Goal: Task Accomplishment & Management: Use online tool/utility

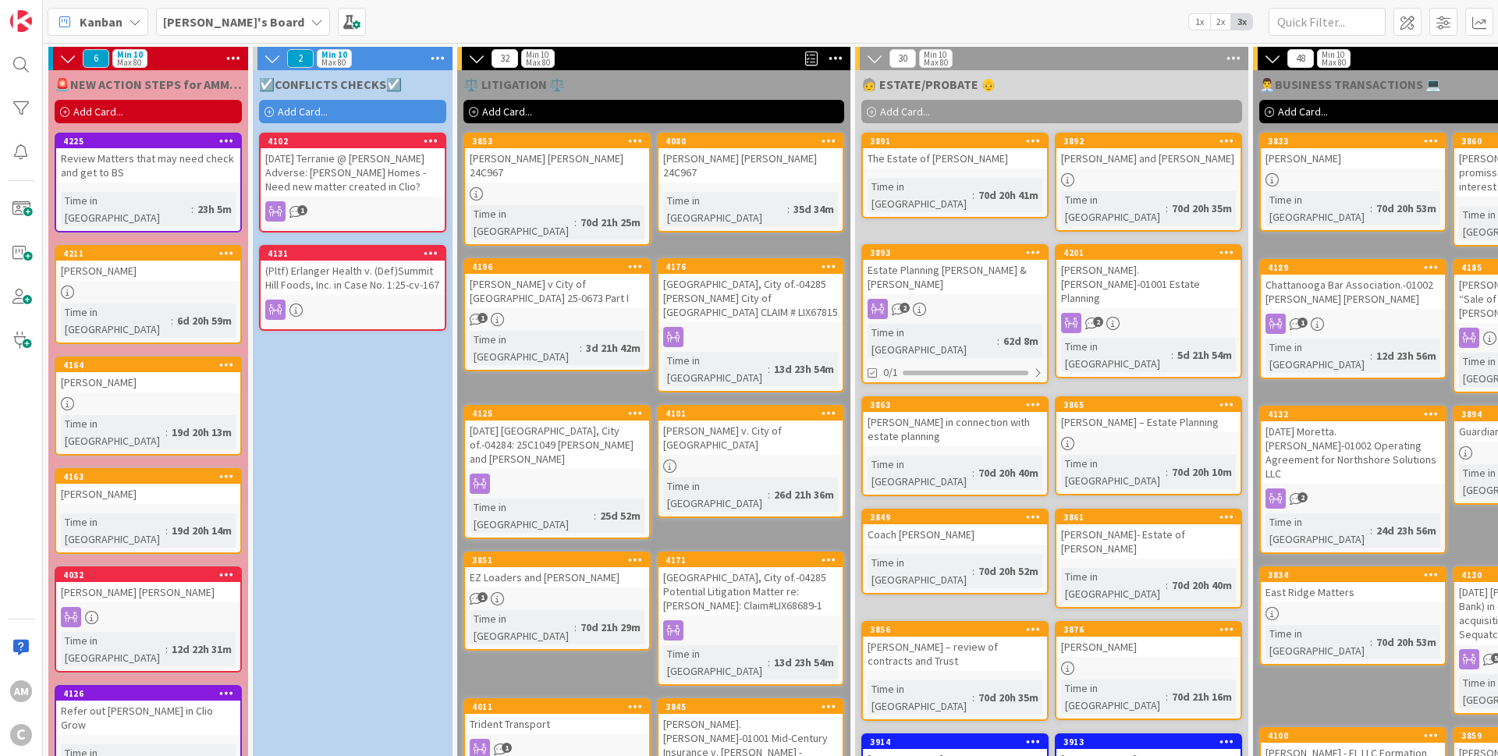
click at [116, 484] on div "[PERSON_NAME]" at bounding box center [148, 494] width 184 height 20
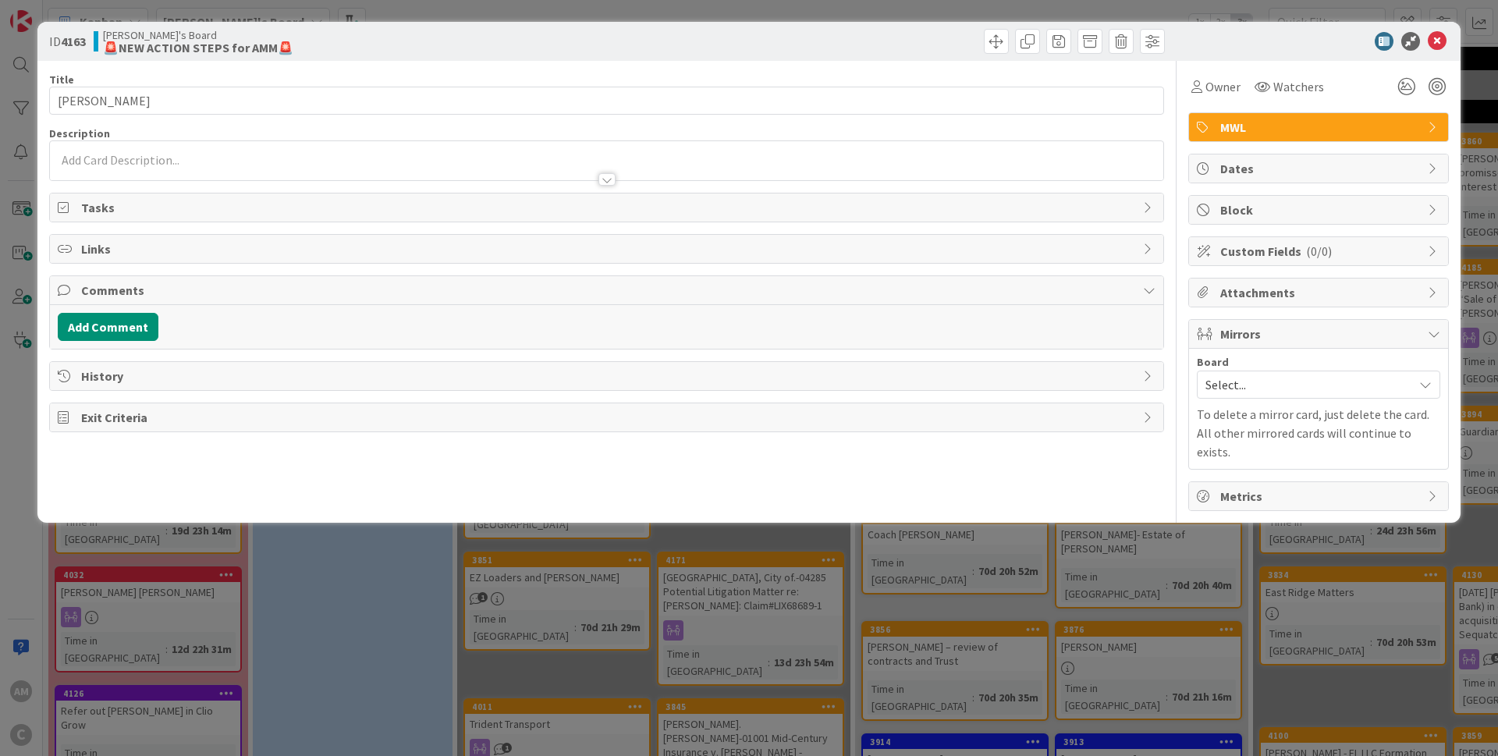
click at [193, 150] on div at bounding box center [606, 164] width 1113 height 32
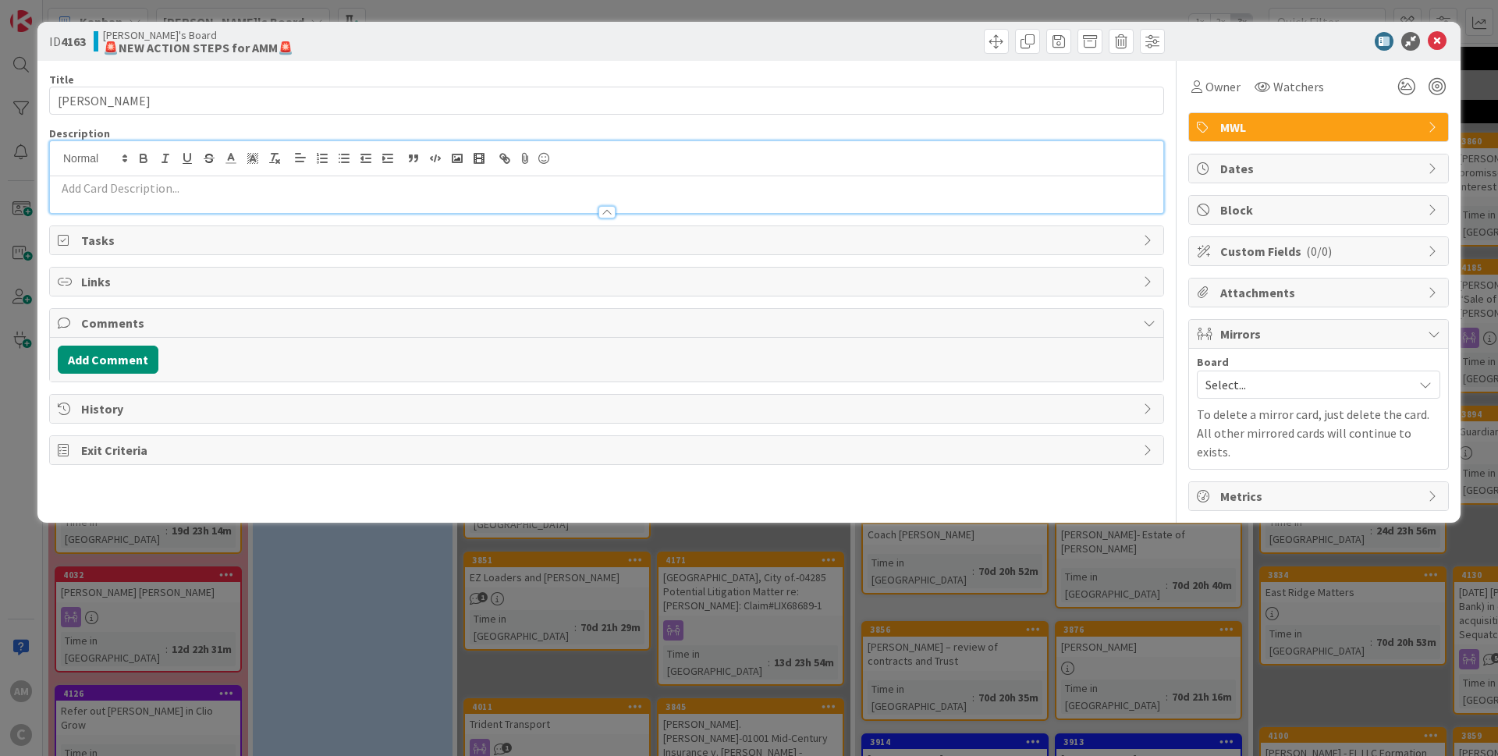
click at [193, 187] on p at bounding box center [607, 188] width 1098 height 18
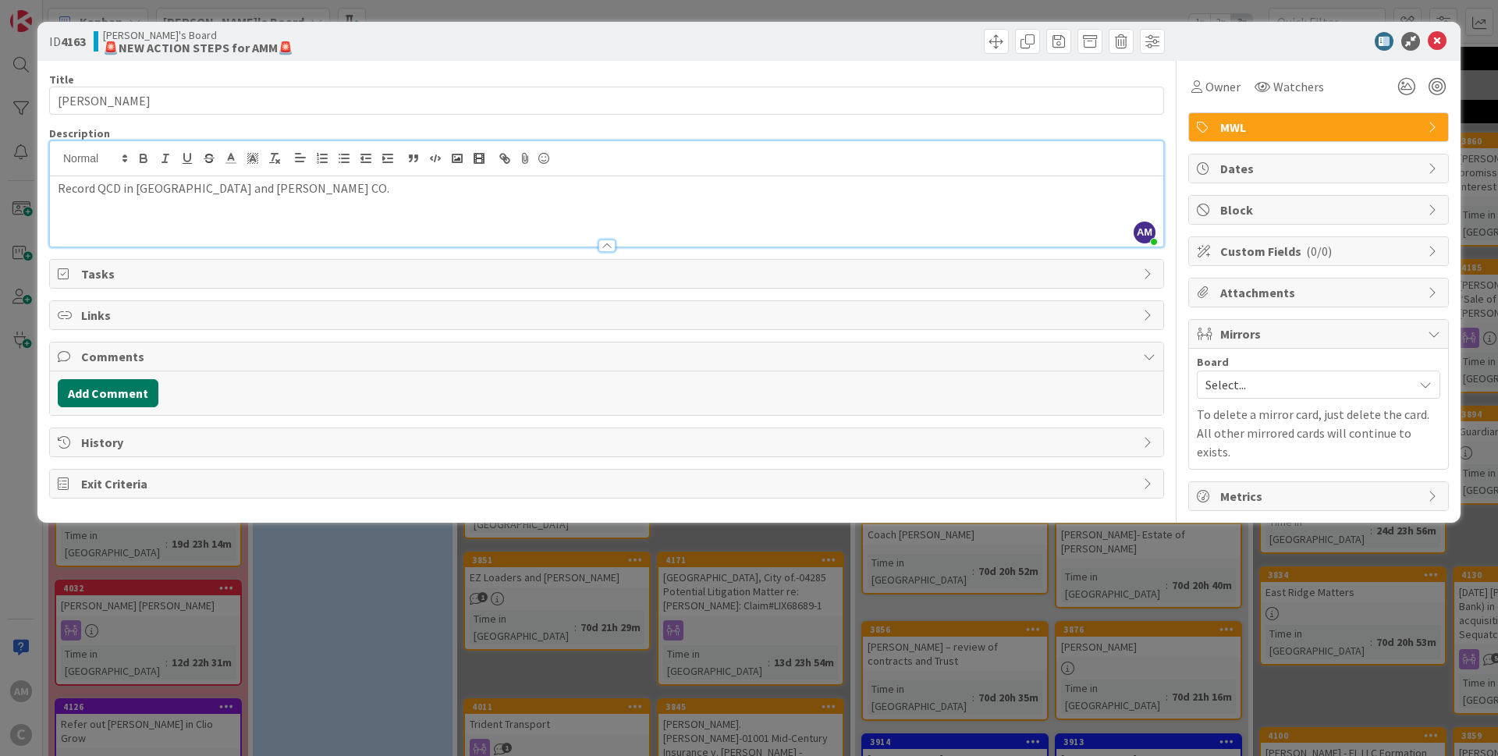
click at [132, 389] on button "Add Comment" at bounding box center [108, 393] width 101 height 28
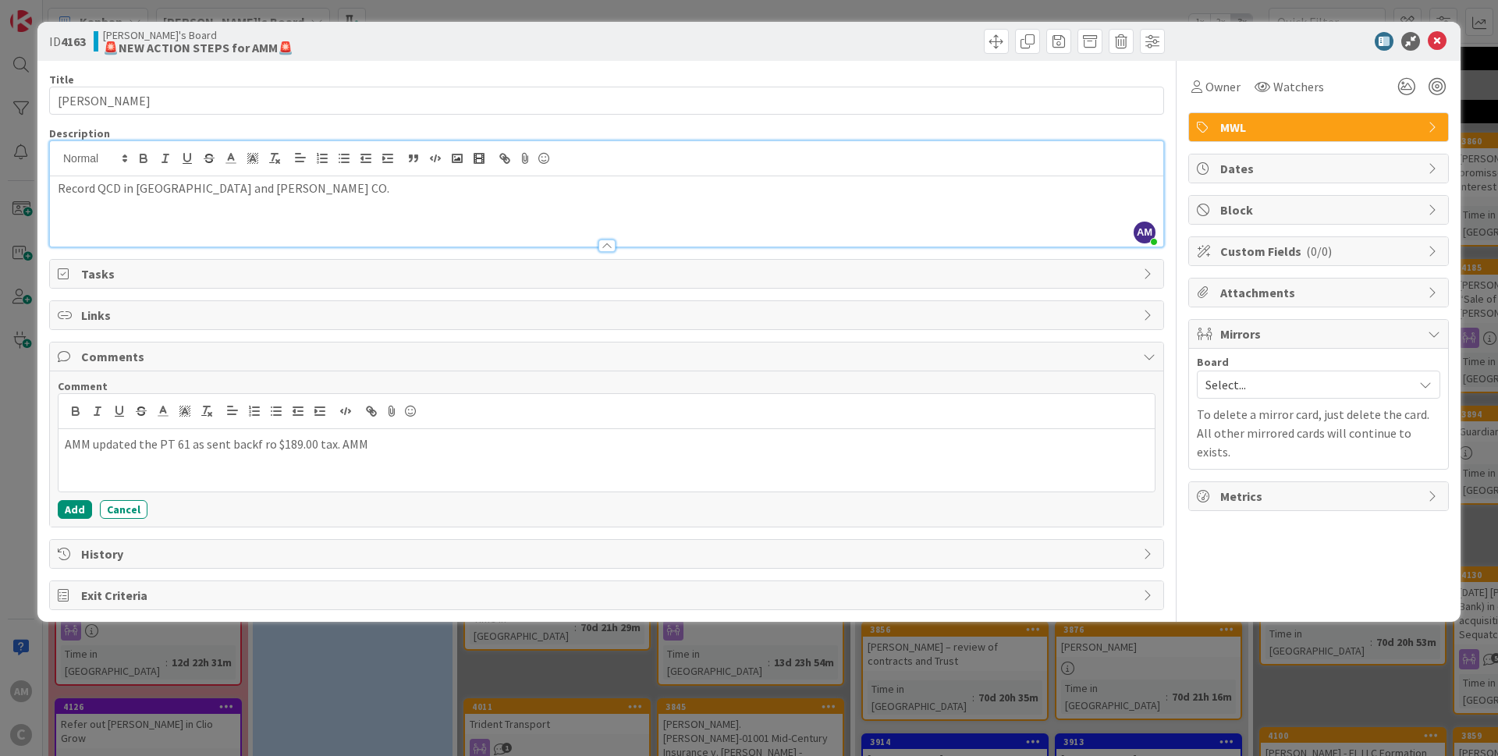
click at [286, 457] on div "AMM updated the PT 61 as sent backf ro $189.00 tax. AMM" at bounding box center [607, 460] width 1096 height 62
drag, startPoint x: 364, startPoint y: 437, endPoint x: 191, endPoint y: 445, distance: 173.4
click at [191, 445] on p "AMM updated the PT 61 as sent backf ro $189.00 tax. AMM" at bounding box center [607, 444] width 1084 height 18
click at [814, 443] on p "AMM updated the PT 61 and sent deed back to [PERSON_NAME] Co for recording. The…" at bounding box center [607, 444] width 1084 height 18
drag, startPoint x: 828, startPoint y: 444, endPoint x: 800, endPoint y: 443, distance: 27.3
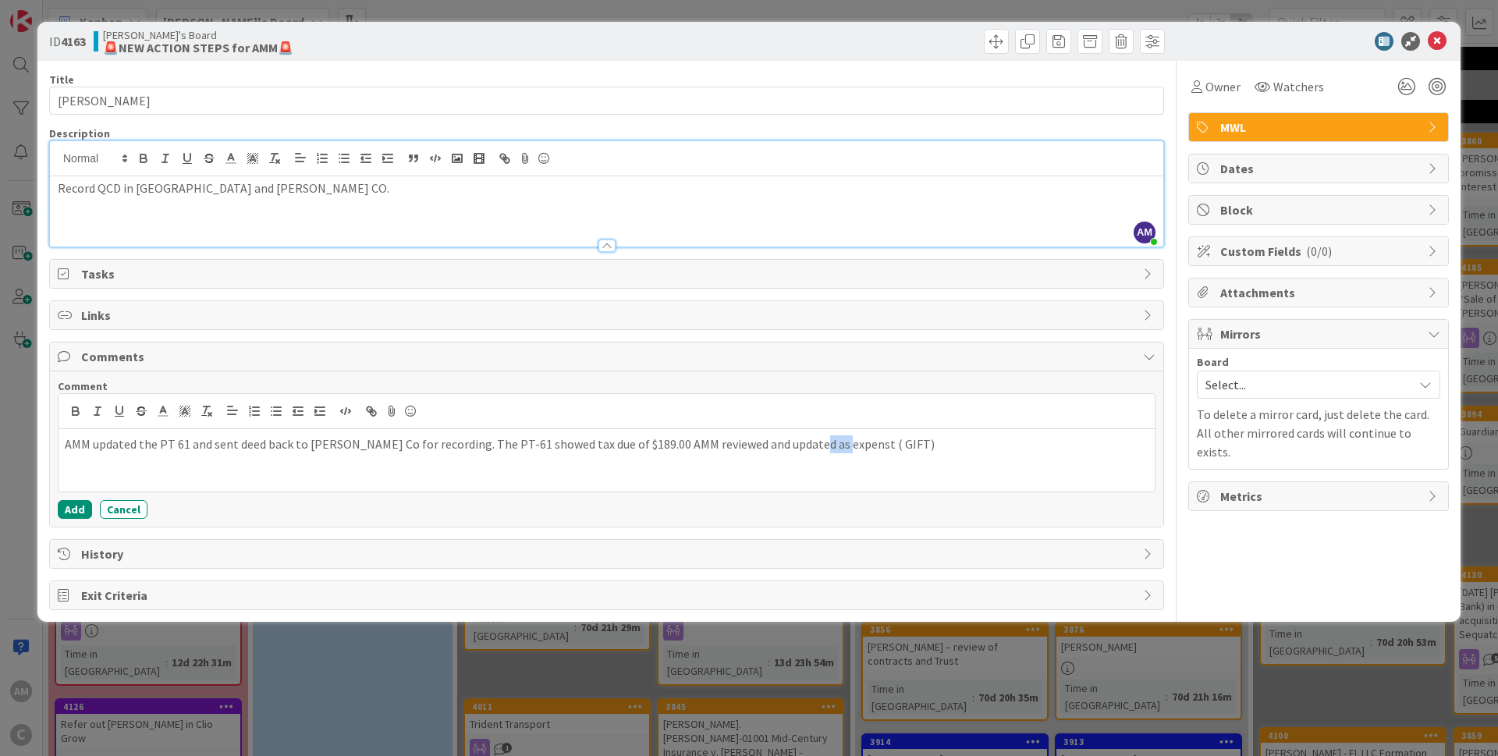
click at [800, 443] on p "AMM updated the PT 61 and sent deed back to [PERSON_NAME] Co for recording. The…" at bounding box center [607, 444] width 1084 height 18
click at [80, 514] on button "Add" at bounding box center [75, 509] width 34 height 19
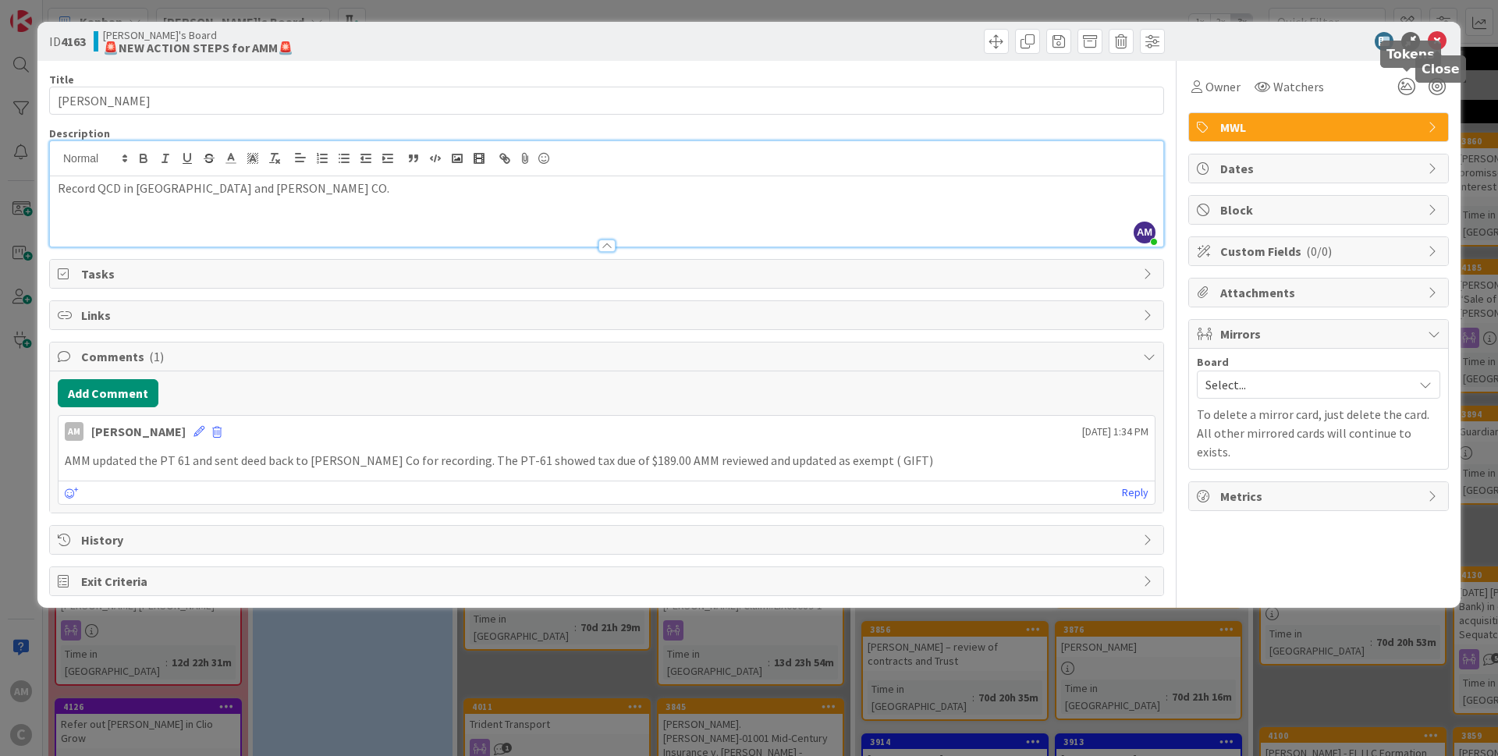
click at [1436, 37] on icon at bounding box center [1437, 41] width 19 height 19
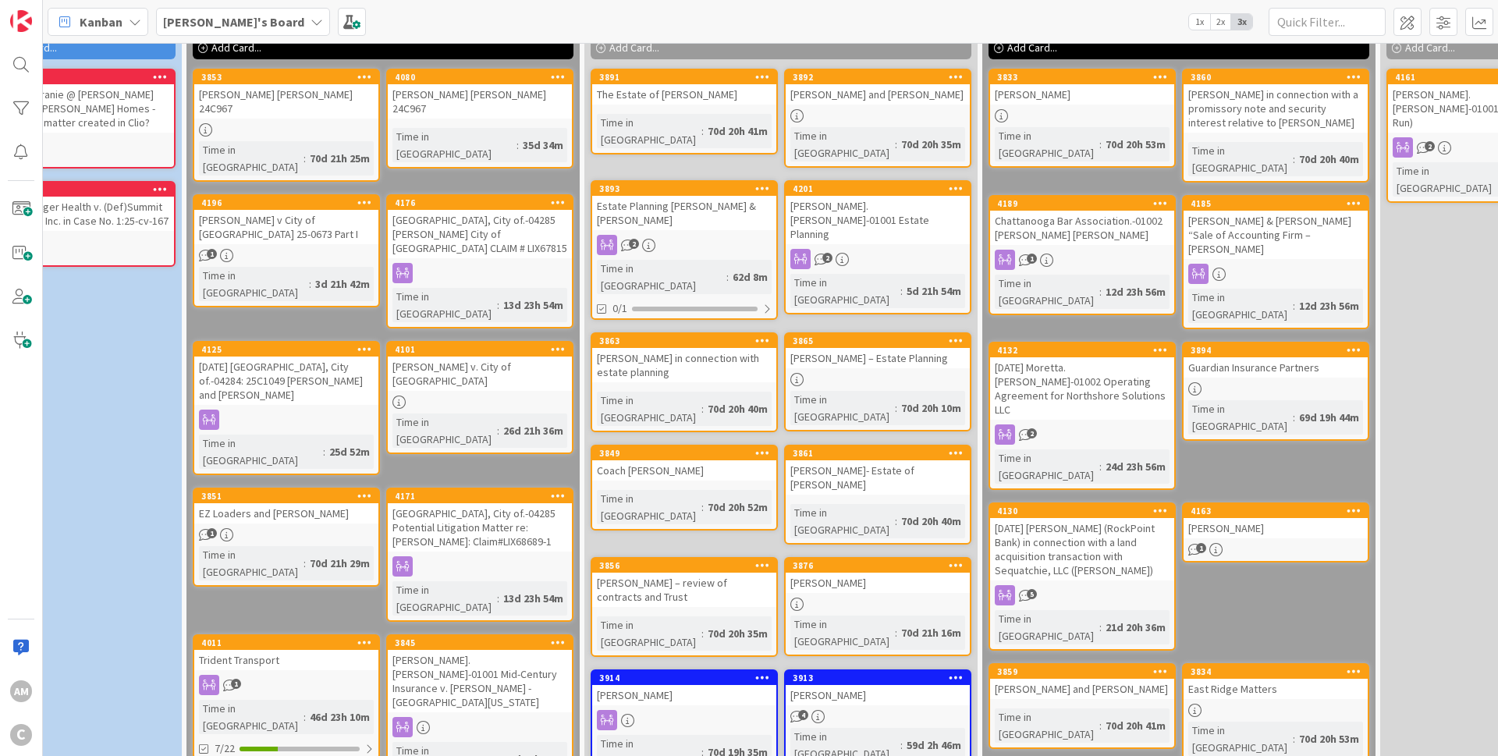
scroll to position [64, 0]
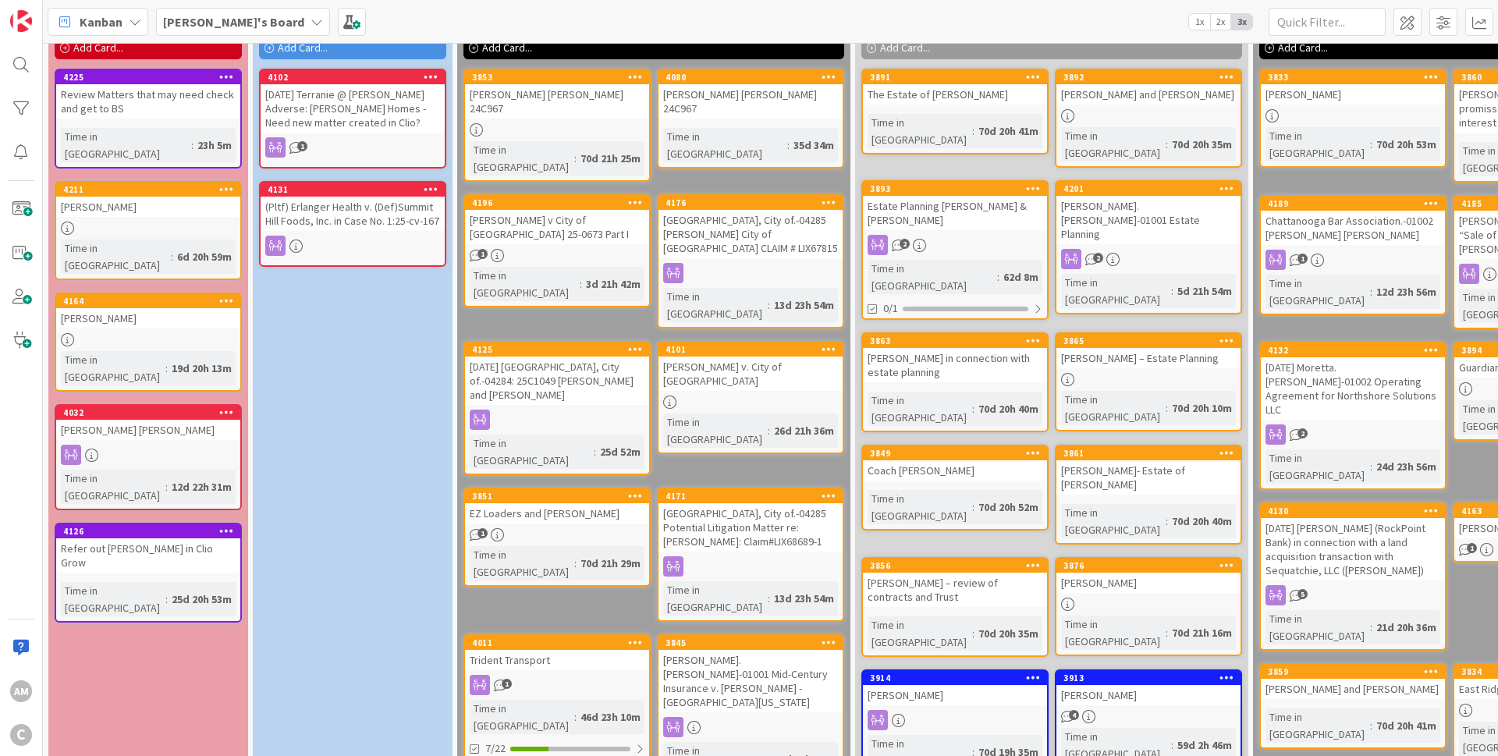
click at [193, 197] on div "[PERSON_NAME]" at bounding box center [148, 207] width 184 height 20
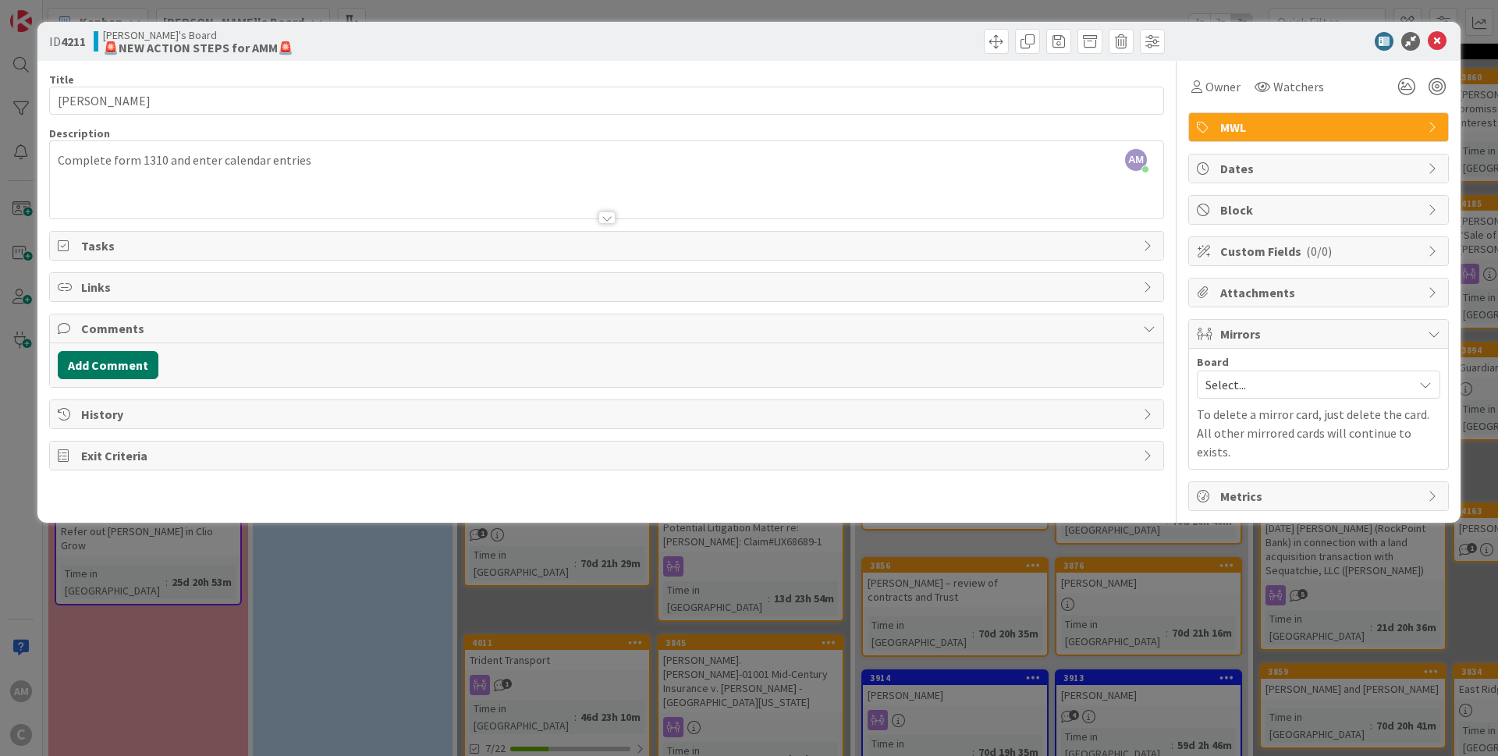
click at [124, 357] on button "Add Comment" at bounding box center [108, 365] width 101 height 28
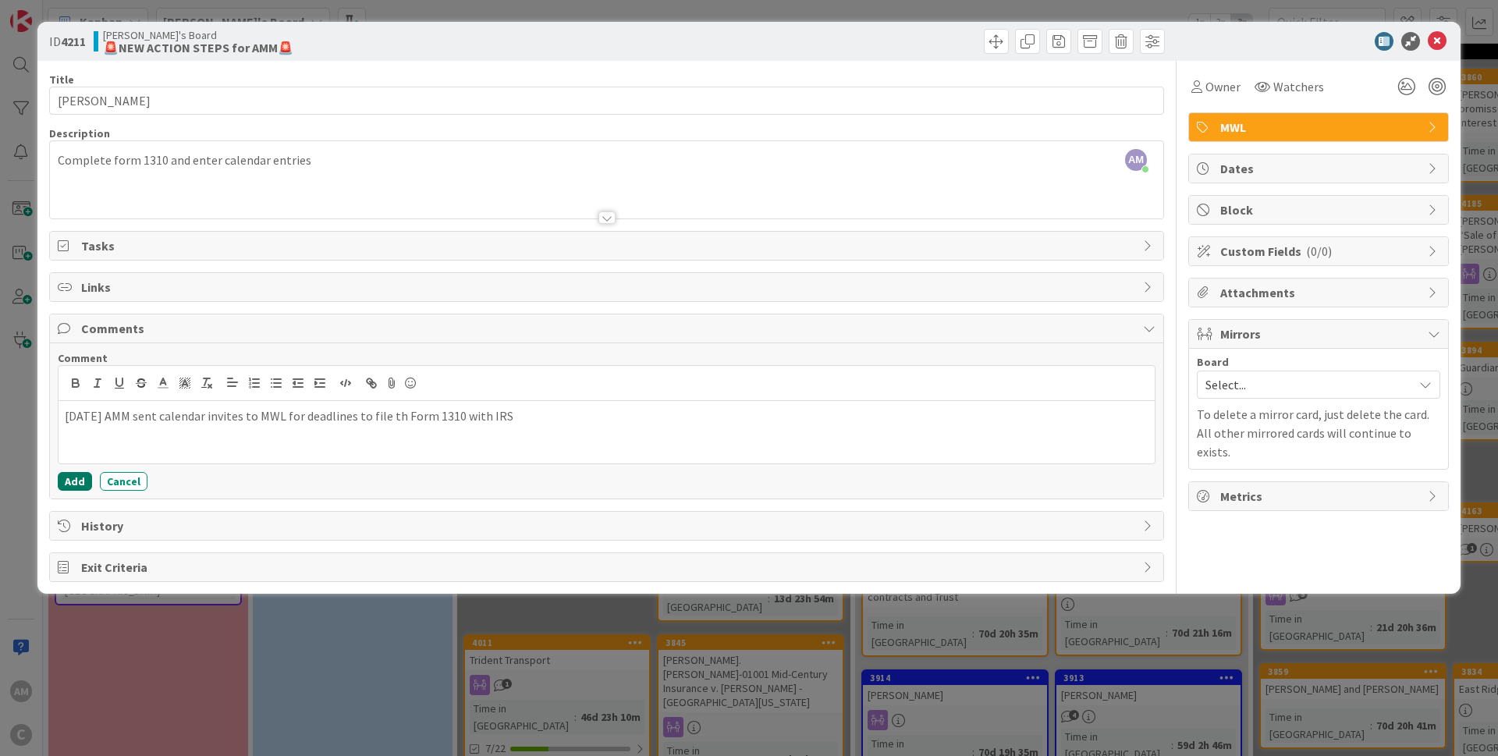
click at [69, 488] on button "Add" at bounding box center [75, 481] width 34 height 19
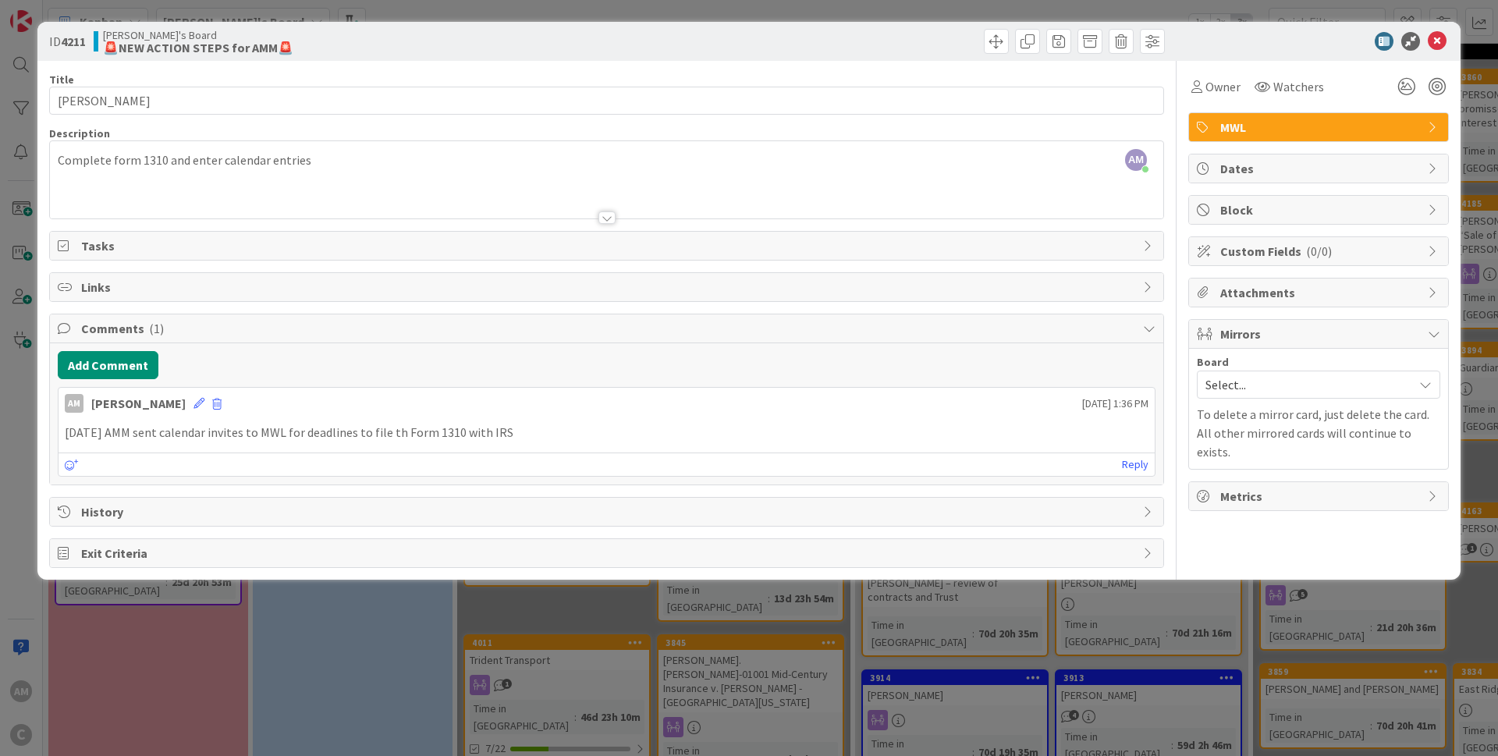
click at [1435, 41] on icon at bounding box center [1437, 41] width 19 height 19
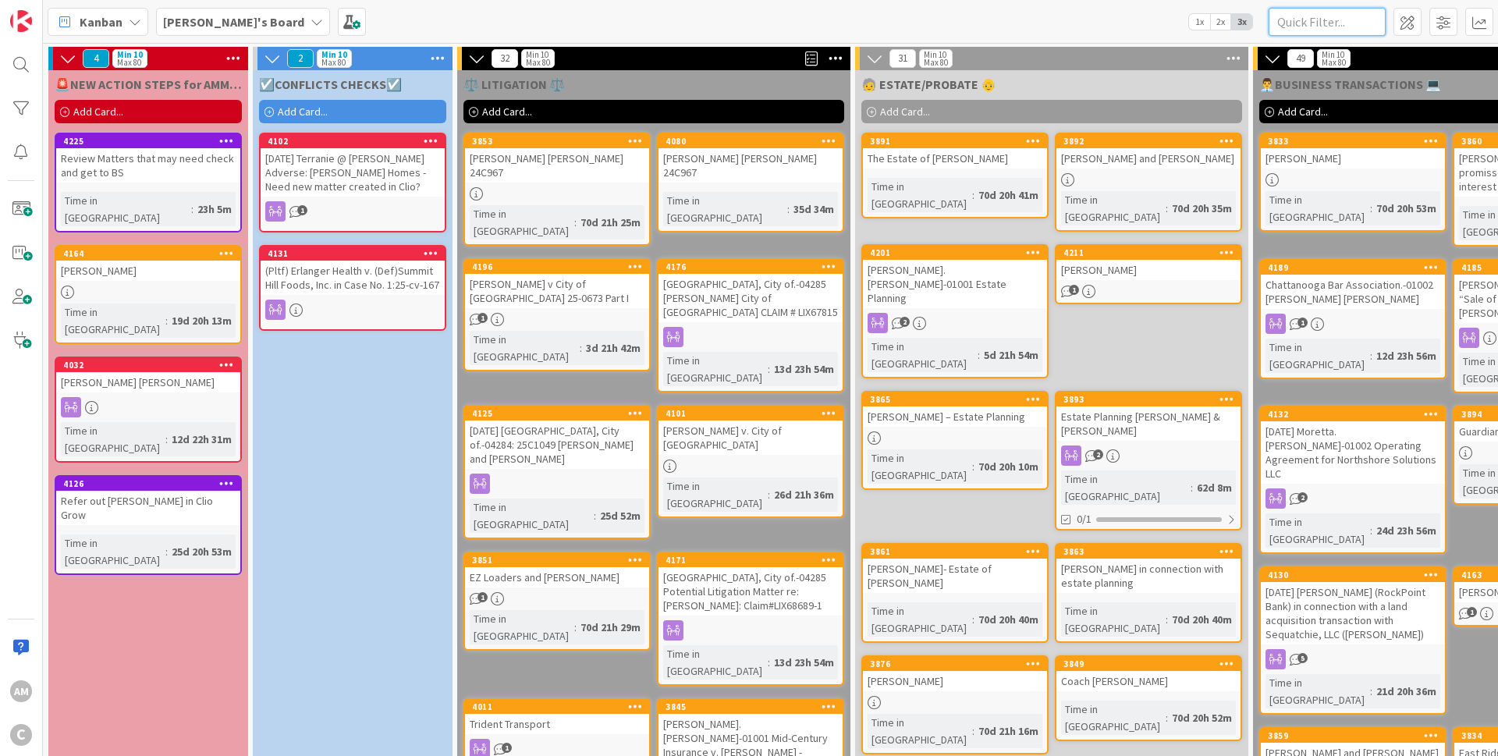
click at [1326, 20] on input "text" at bounding box center [1327, 22] width 117 height 28
type input "merchant"
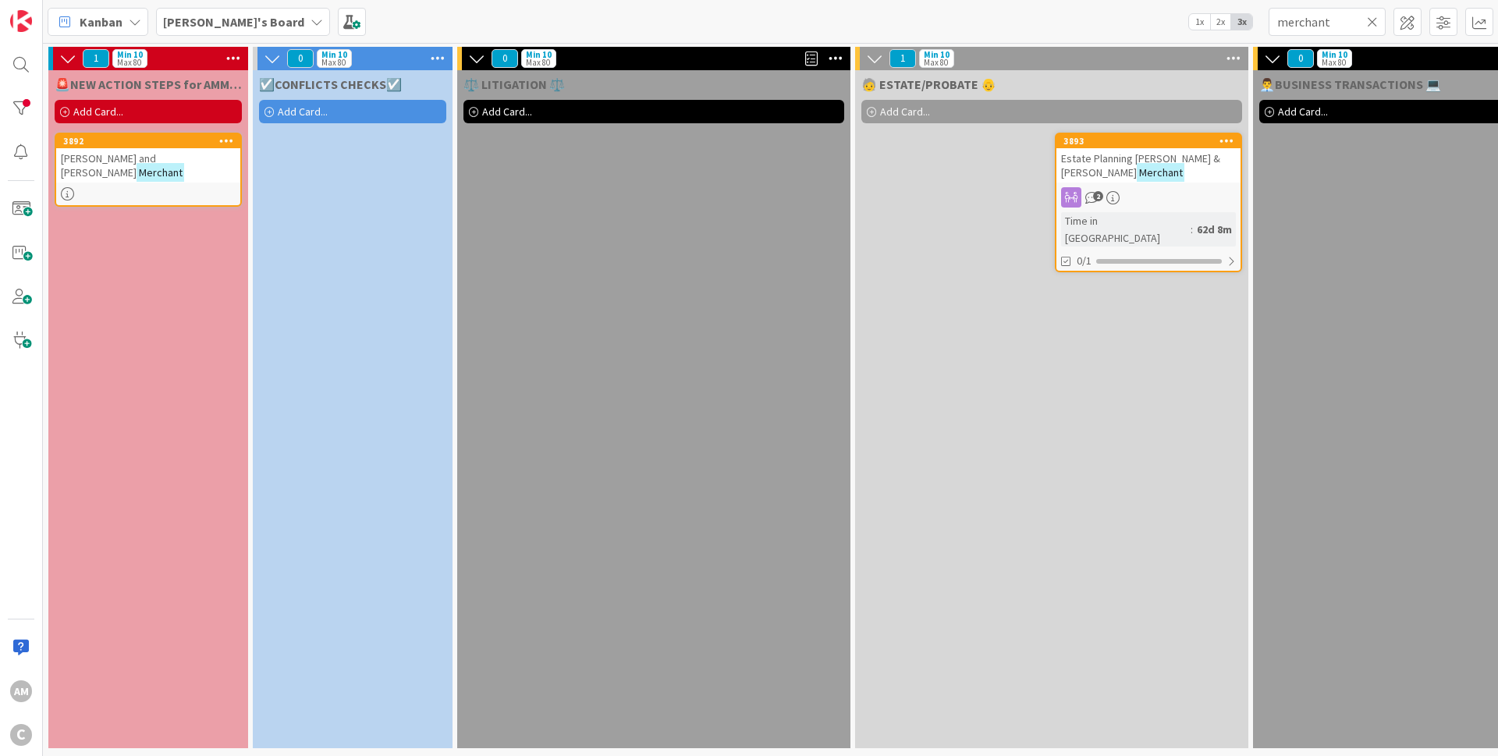
click at [236, 162] on div "[PERSON_NAME] and [PERSON_NAME]" at bounding box center [148, 165] width 184 height 34
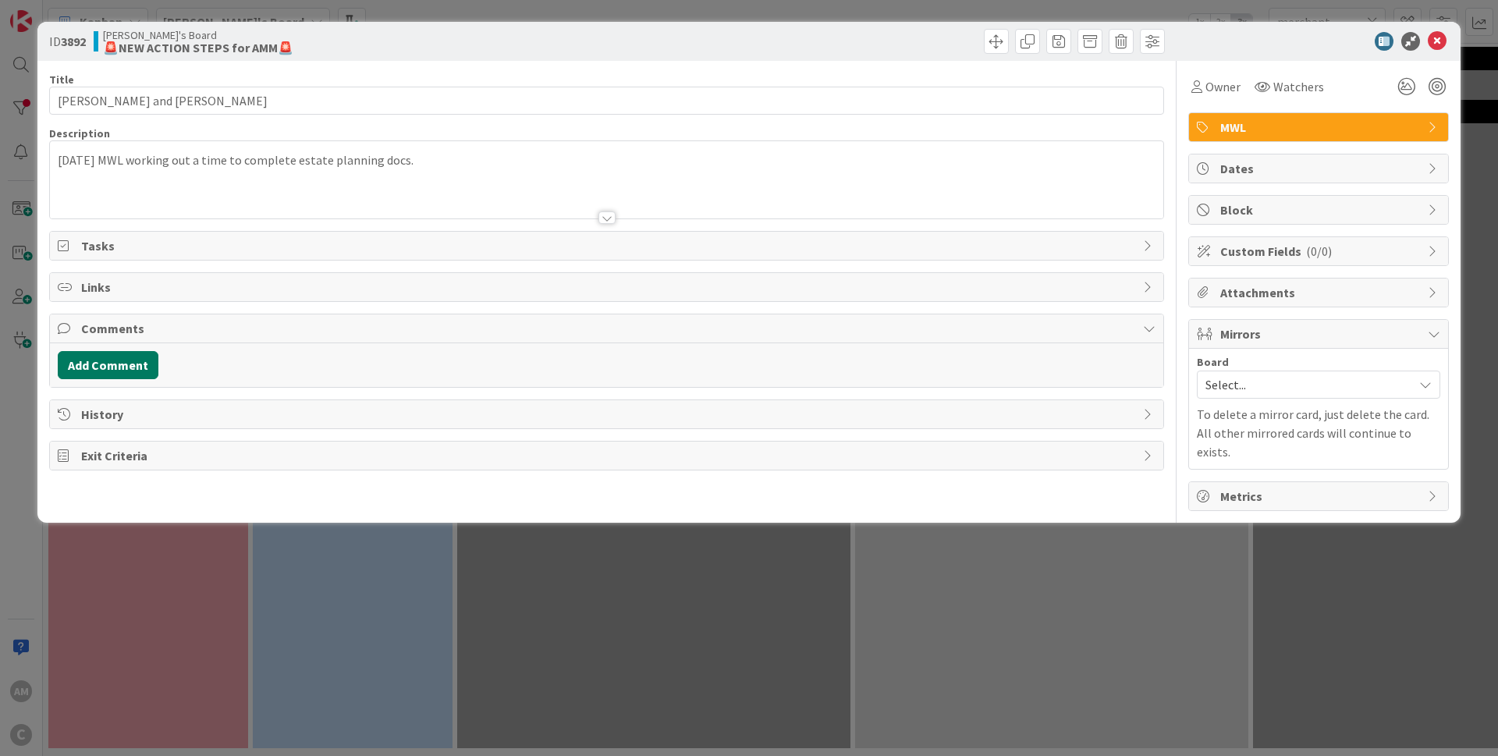
click at [105, 357] on button "Add Comment" at bounding box center [108, 365] width 101 height 28
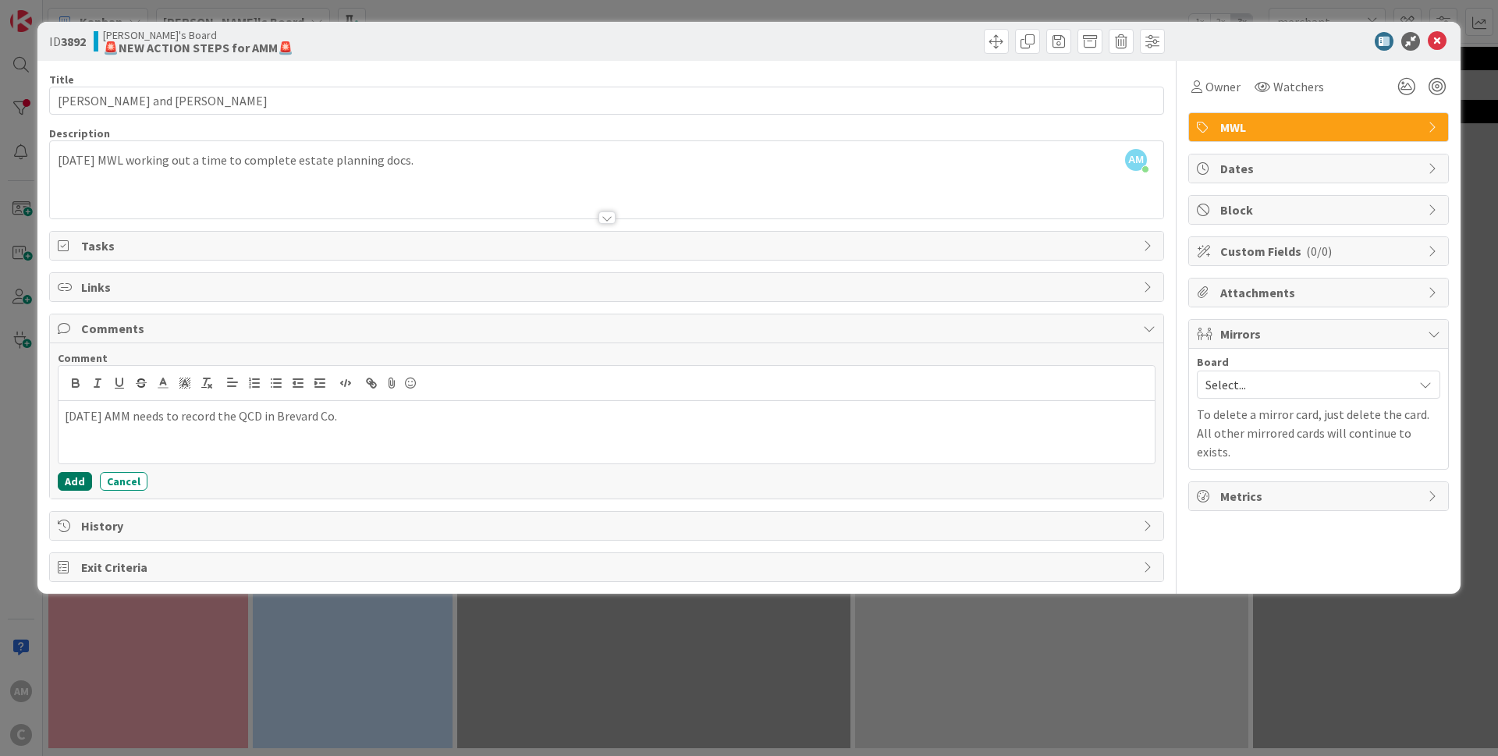
click at [71, 482] on button "Add" at bounding box center [75, 481] width 34 height 19
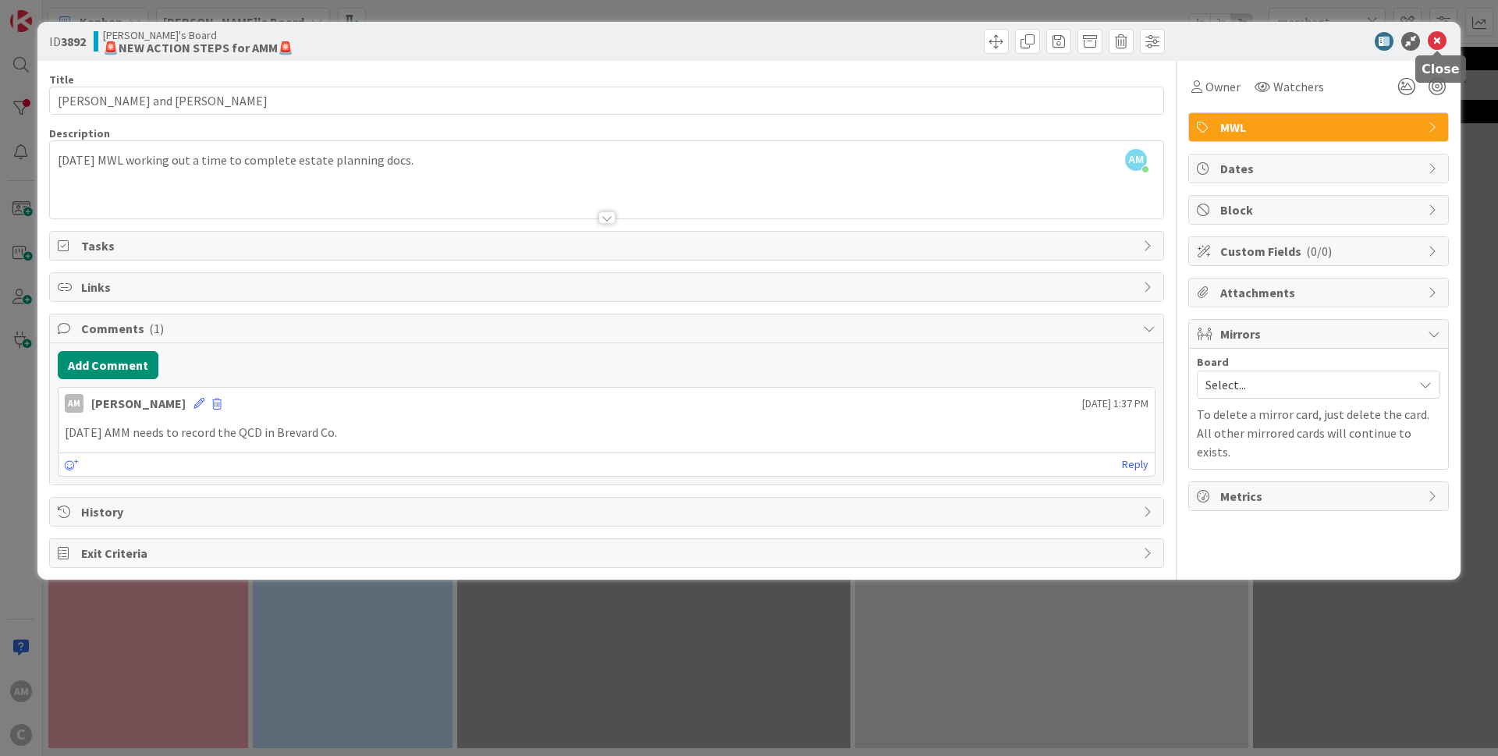
click at [1440, 46] on icon at bounding box center [1437, 41] width 19 height 19
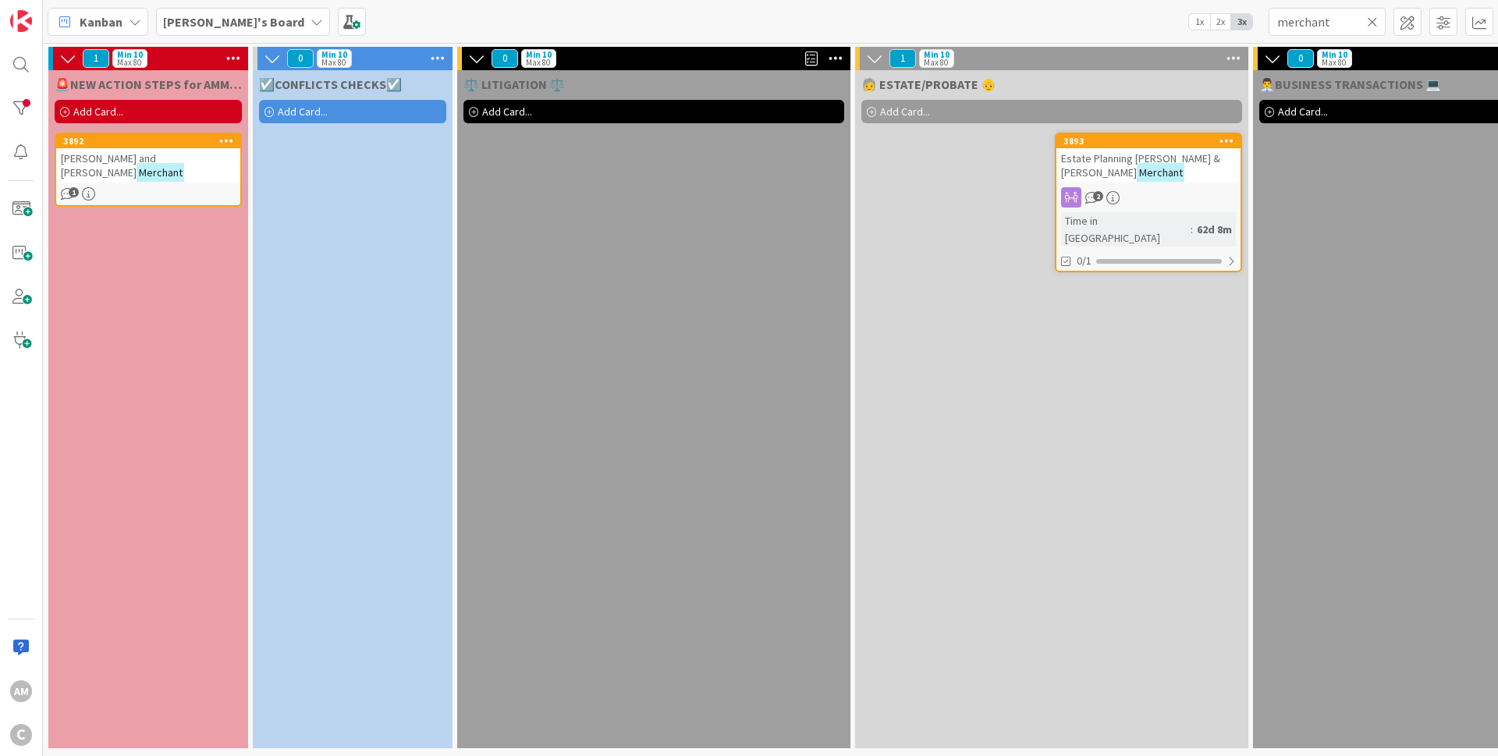
click at [1370, 23] on icon at bounding box center [1372, 22] width 11 height 14
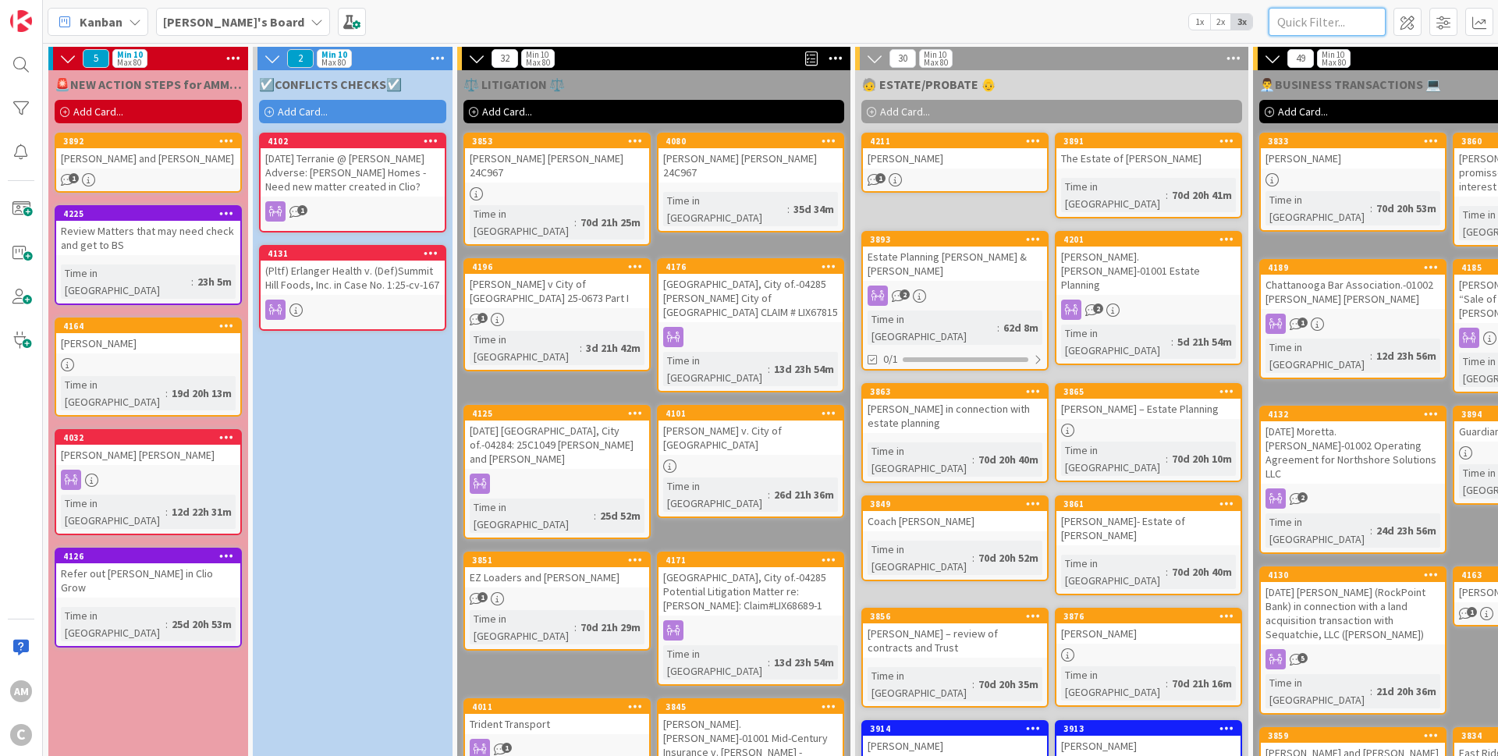
click at [1325, 19] on input "text" at bounding box center [1327, 22] width 117 height 28
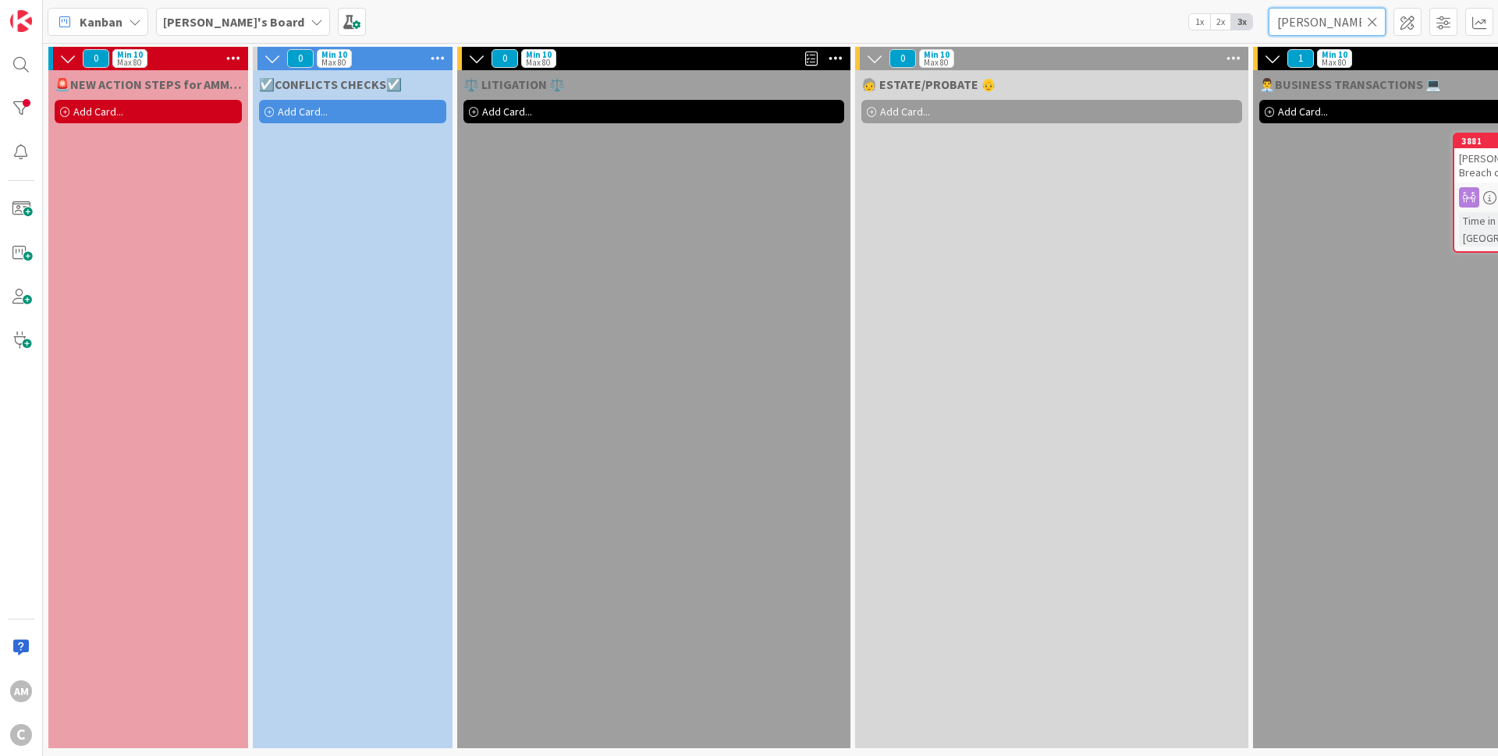
type input "[PERSON_NAME]"
click at [1369, 23] on icon at bounding box center [1372, 22] width 11 height 14
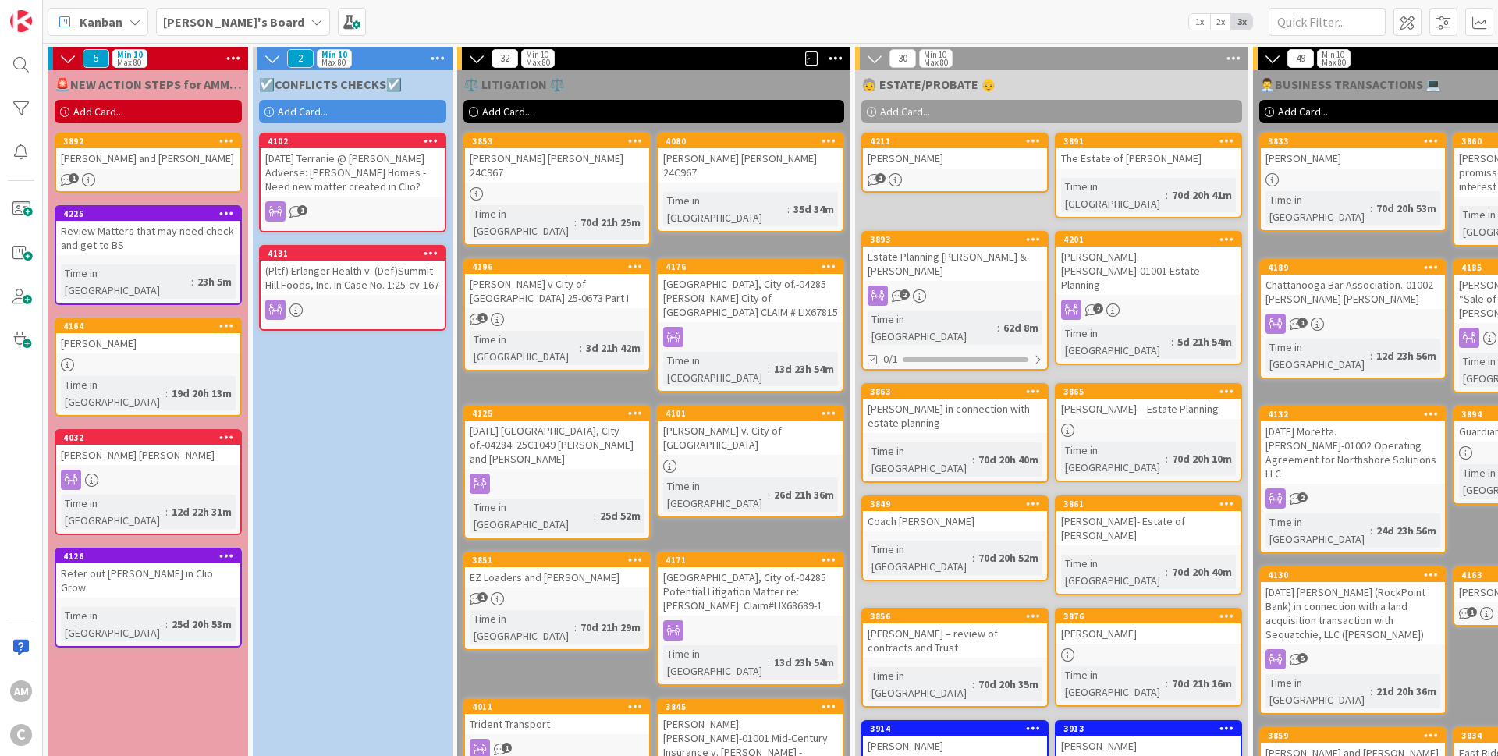
click at [310, 19] on icon at bounding box center [316, 22] width 12 height 12
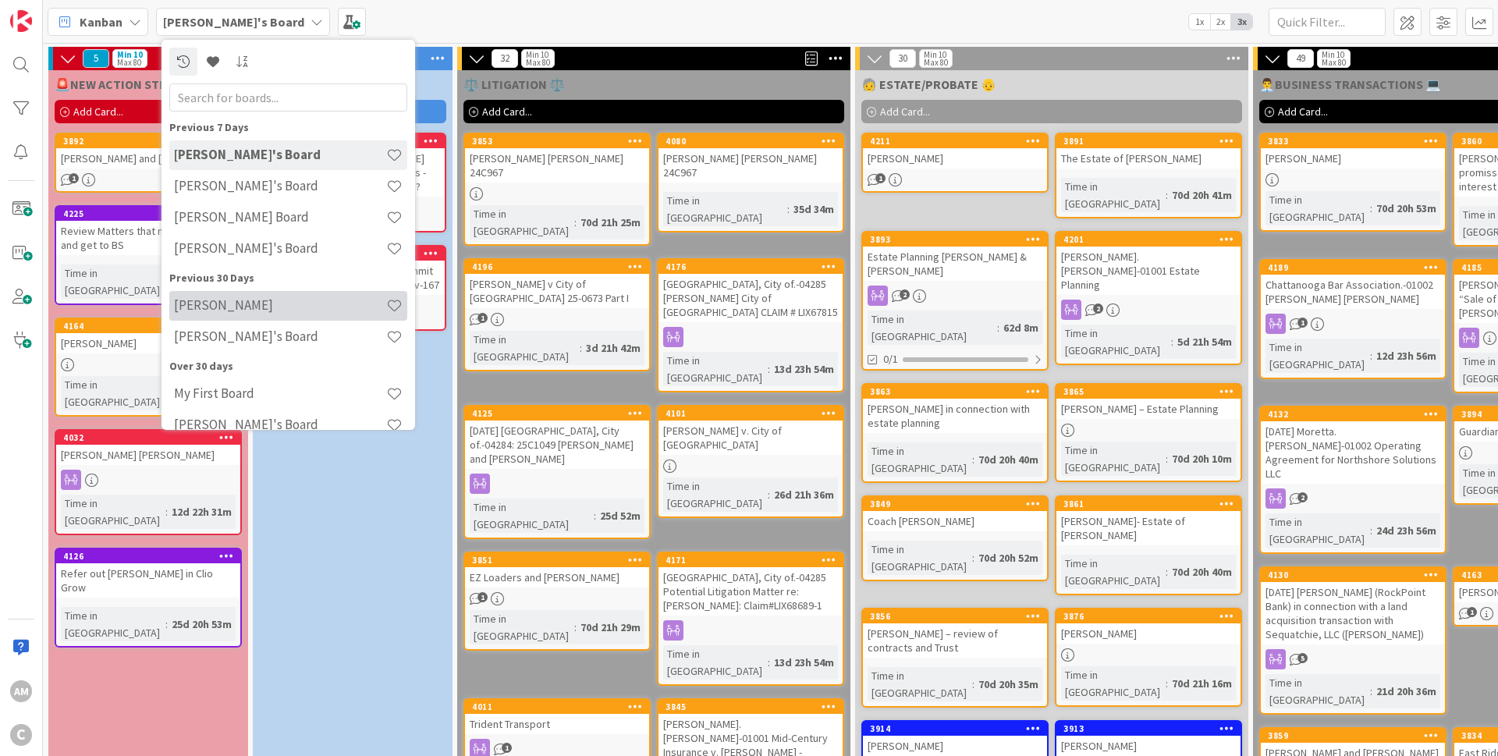
click at [227, 306] on h4 "[PERSON_NAME]" at bounding box center [280, 305] width 212 height 16
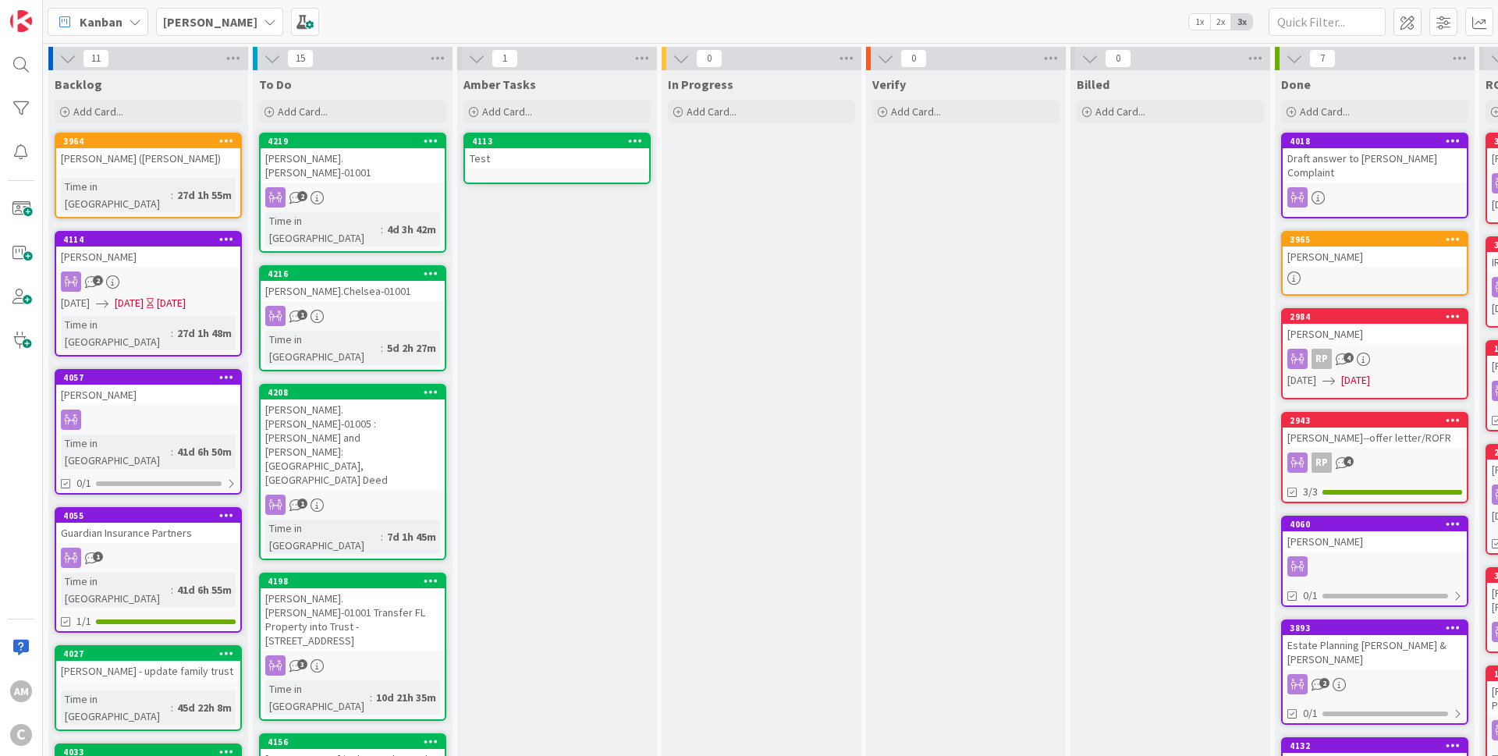
click at [395, 573] on div "4198 [PERSON_NAME].[PERSON_NAME]-01001 Transfer FL Property into Trust - [STREE…" at bounding box center [352, 647] width 187 height 148
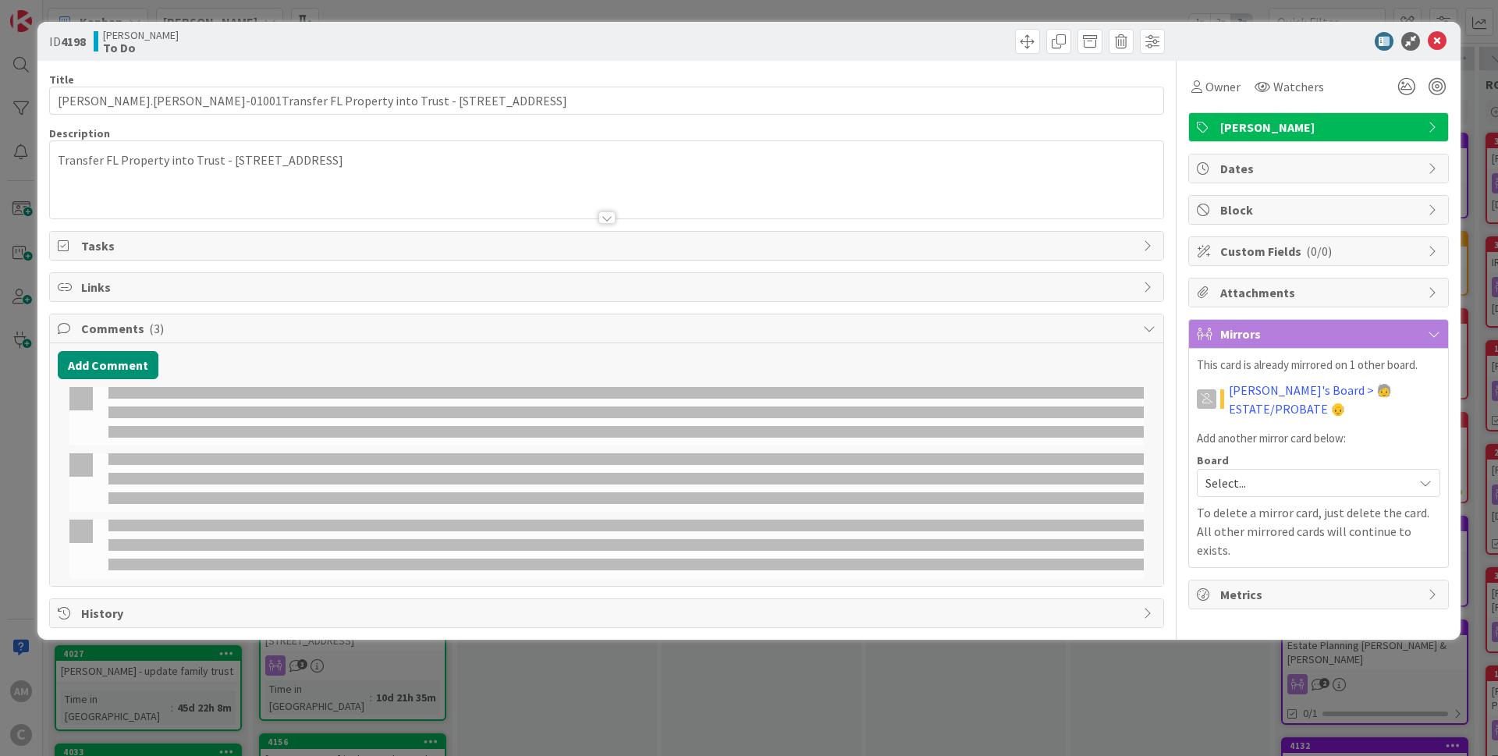
type input "[PERSON_NAME].[PERSON_NAME]-01001Transfer FL Property into Trust - [STREET_ADDR…"
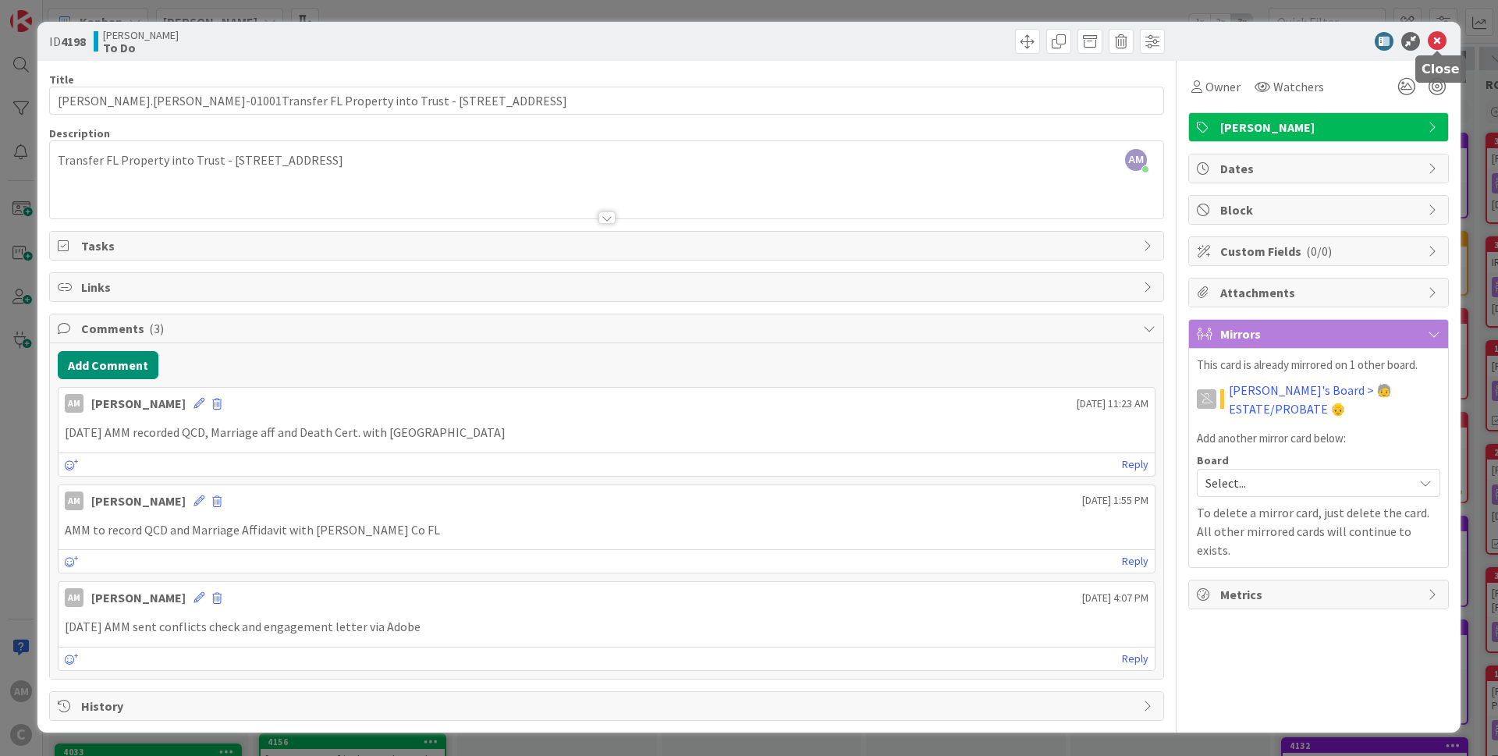
click at [1438, 41] on icon at bounding box center [1437, 41] width 19 height 19
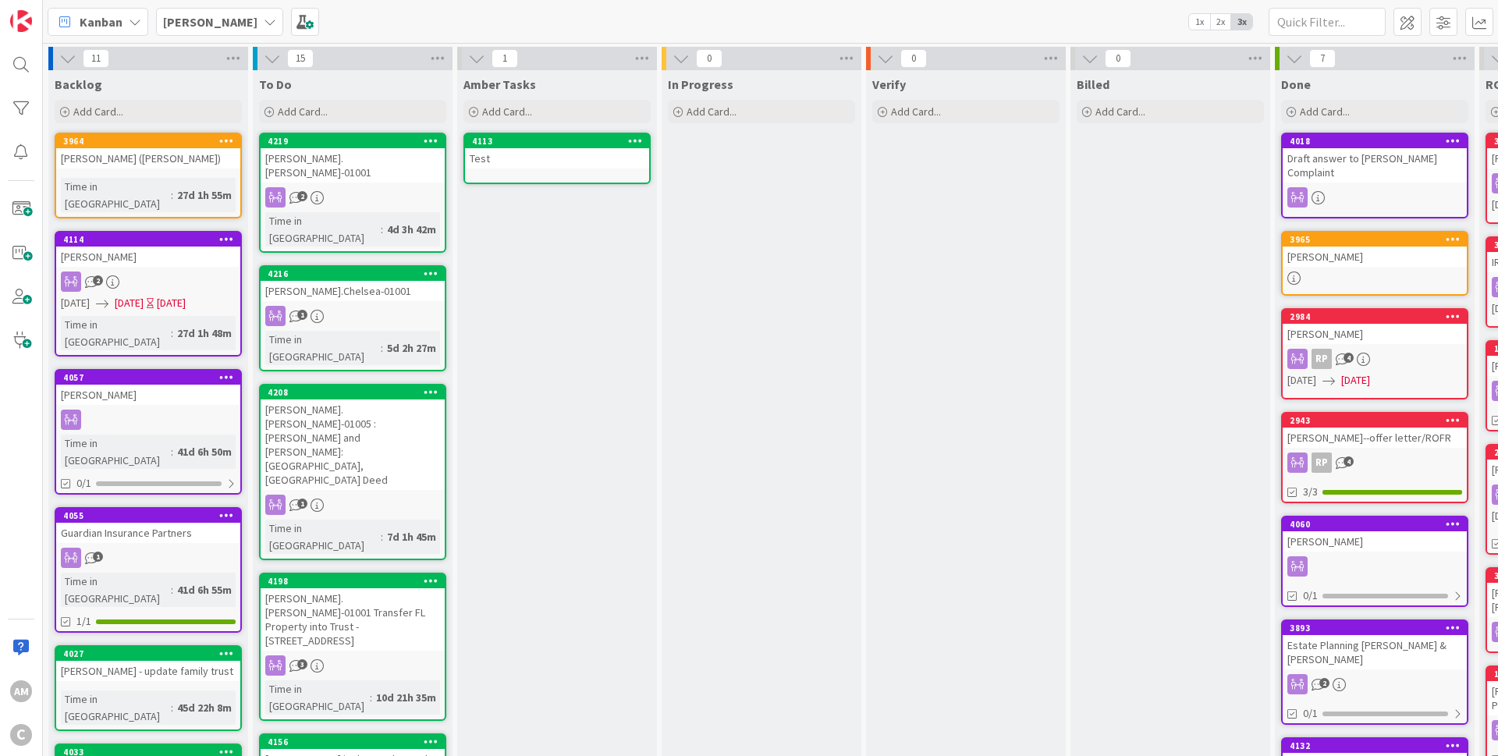
scroll to position [94, 0]
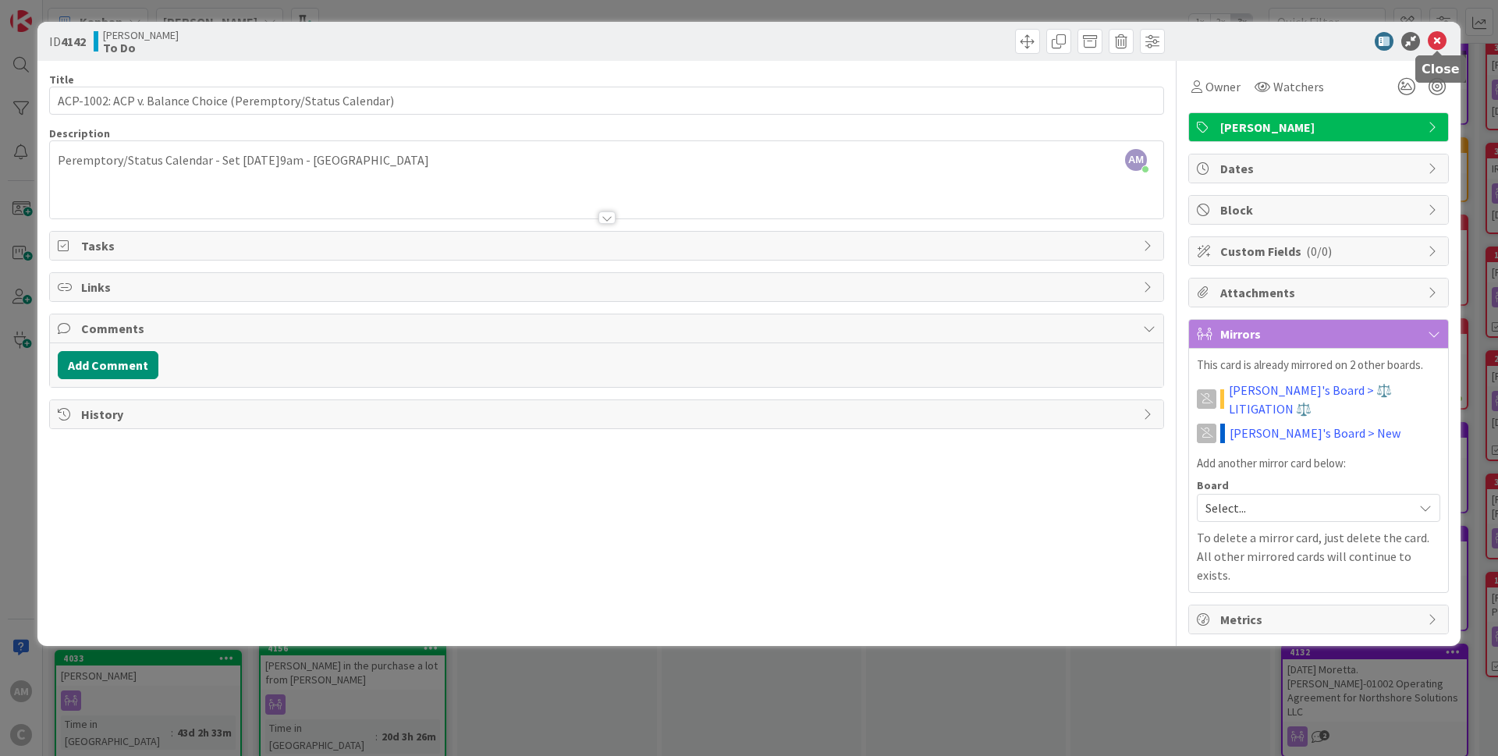
click at [1441, 43] on icon at bounding box center [1437, 41] width 19 height 19
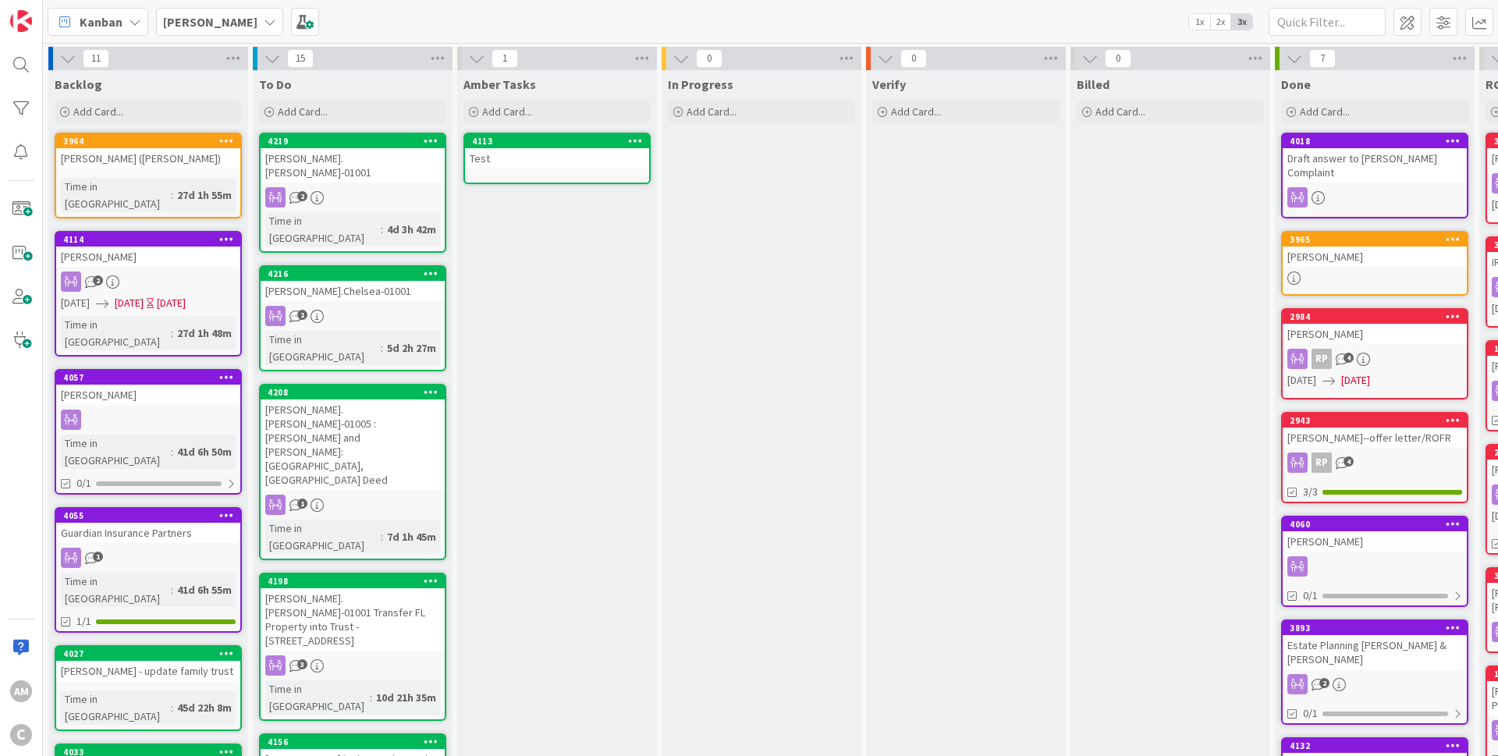
click at [236, 661] on div "[PERSON_NAME] - update family trust" at bounding box center [148, 671] width 184 height 20
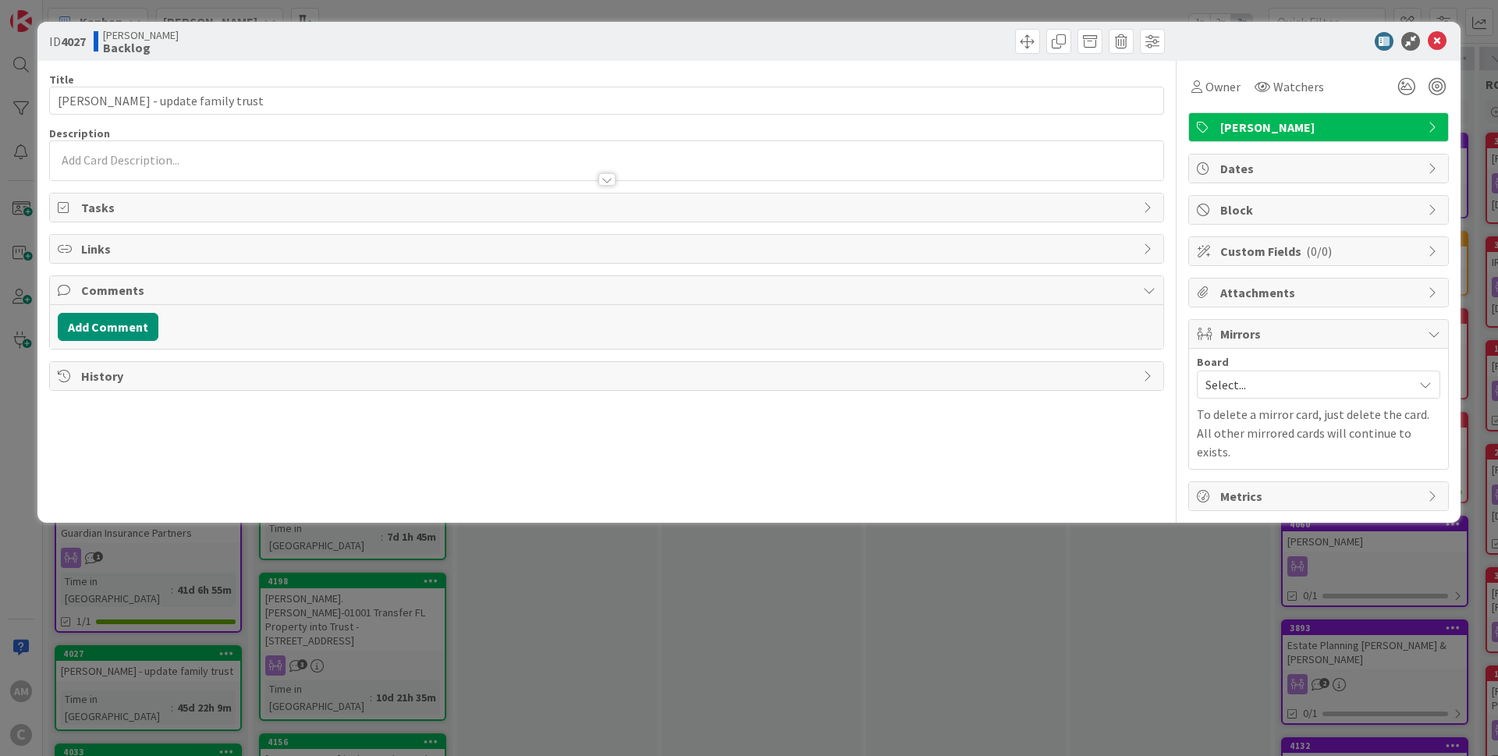
click at [1283, 349] on div "Board Select... To delete a mirror card, just delete the card. All other mirror…" at bounding box center [1318, 409] width 259 height 120
click at [1285, 332] on span "Mirrors" at bounding box center [1320, 334] width 200 height 19
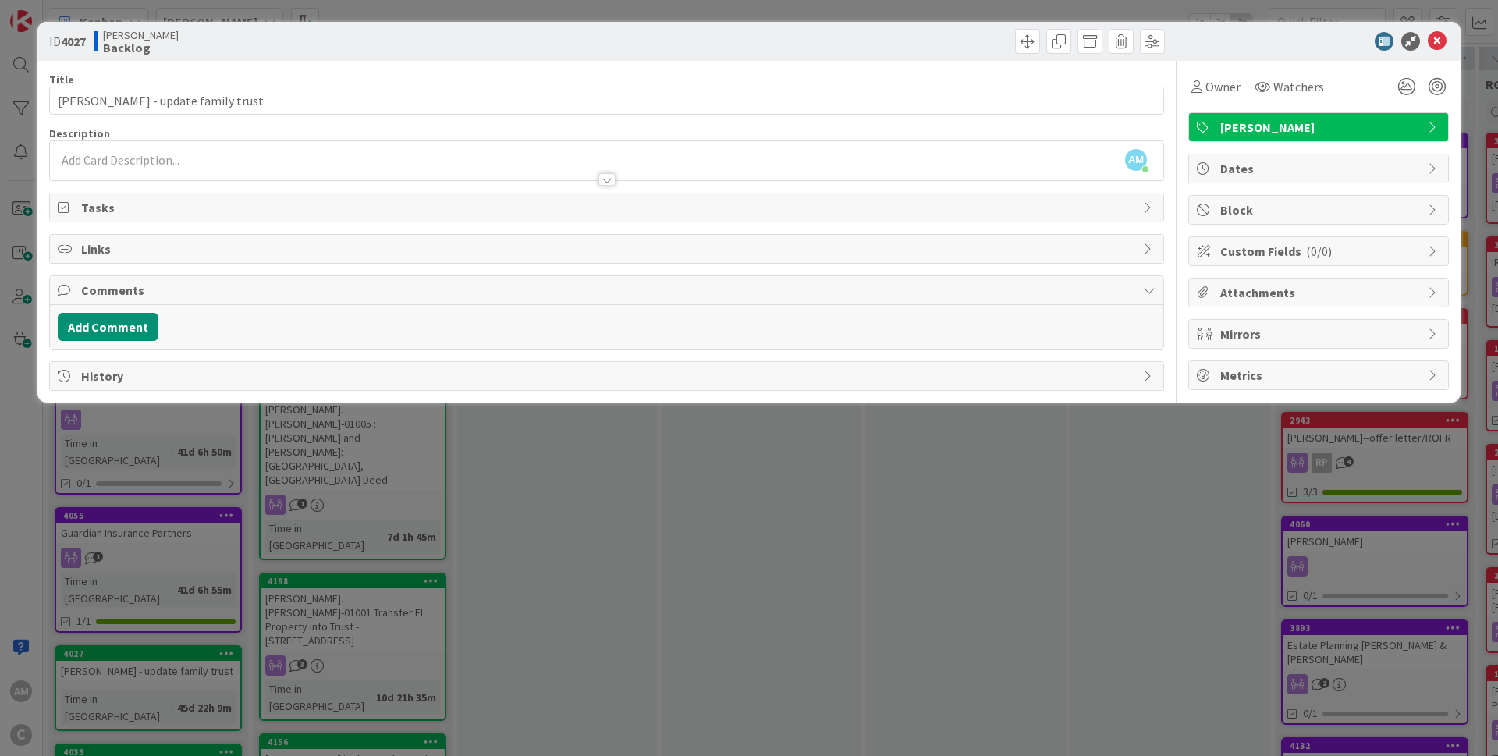
click at [1285, 332] on span "Mirrors" at bounding box center [1320, 334] width 200 height 19
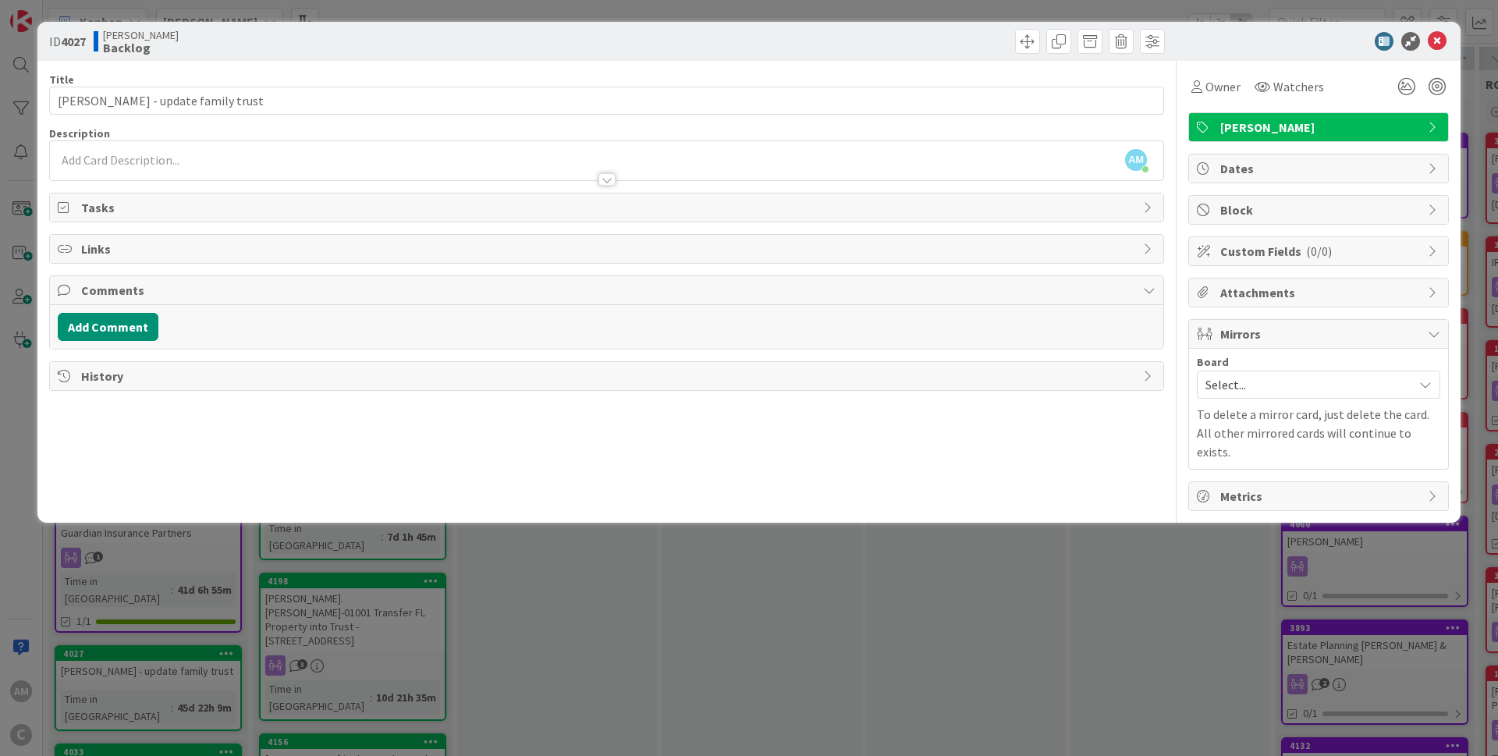
click at [1277, 390] on span "Select..." at bounding box center [1305, 385] width 200 height 22
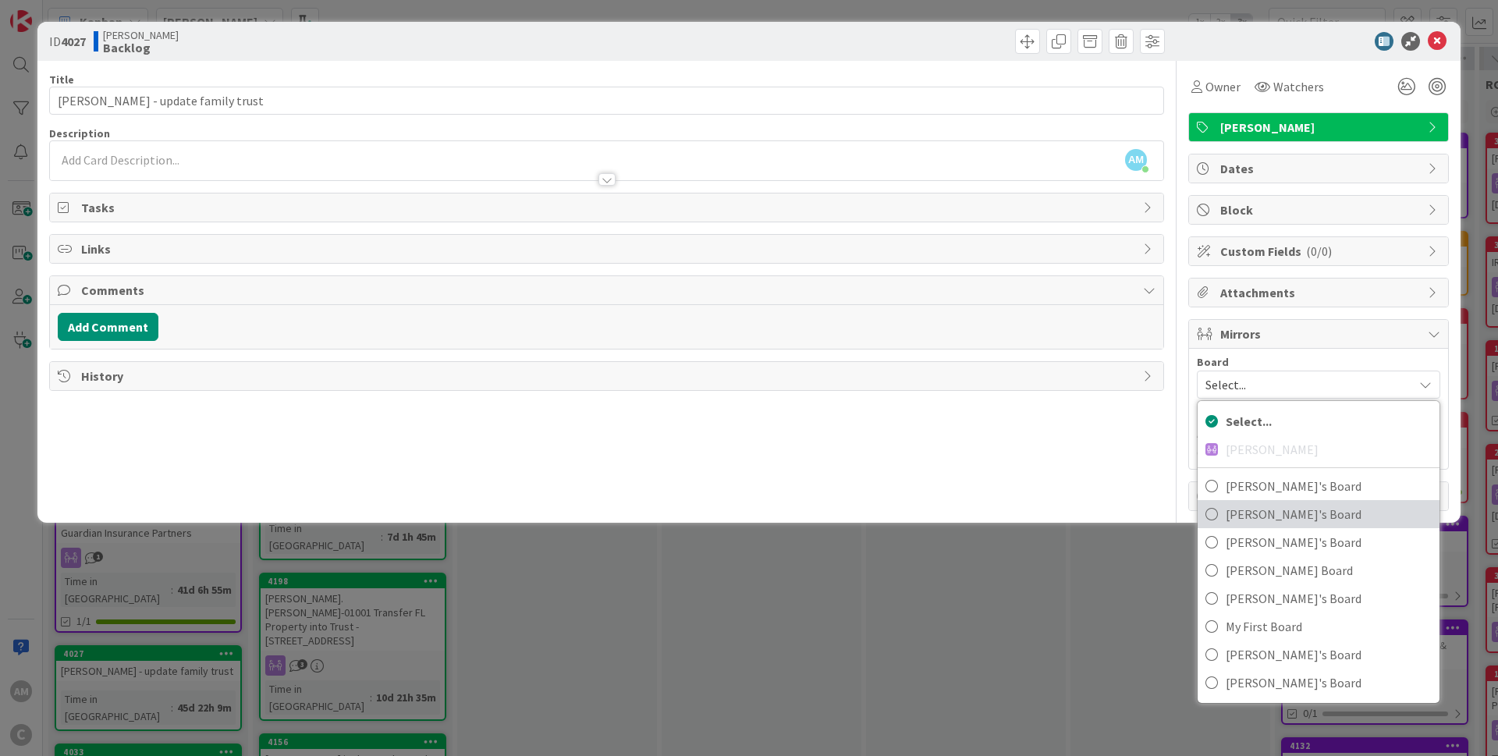
click at [1259, 514] on span "[PERSON_NAME]'s Board" at bounding box center [1329, 513] width 206 height 23
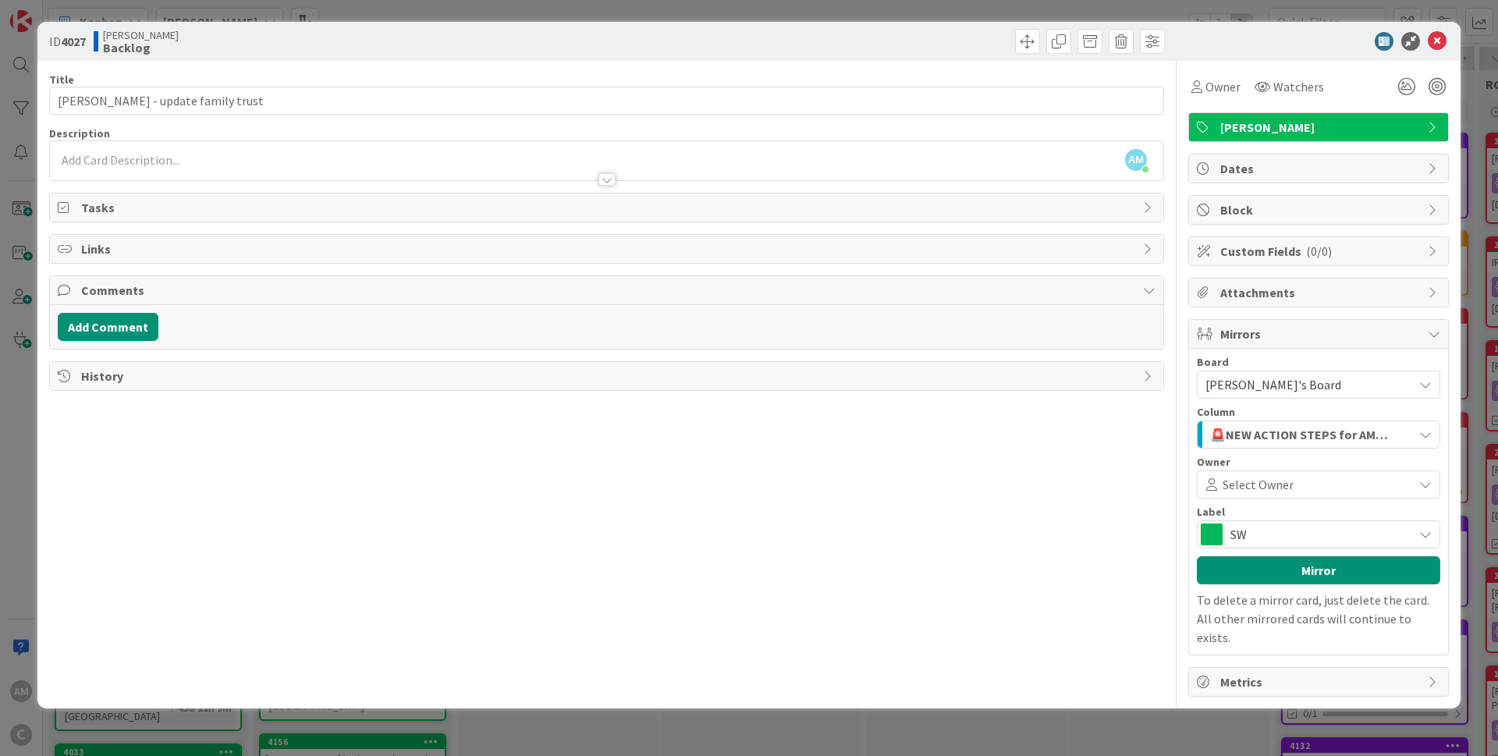
click at [1423, 439] on icon "button" at bounding box center [1425, 434] width 12 height 12
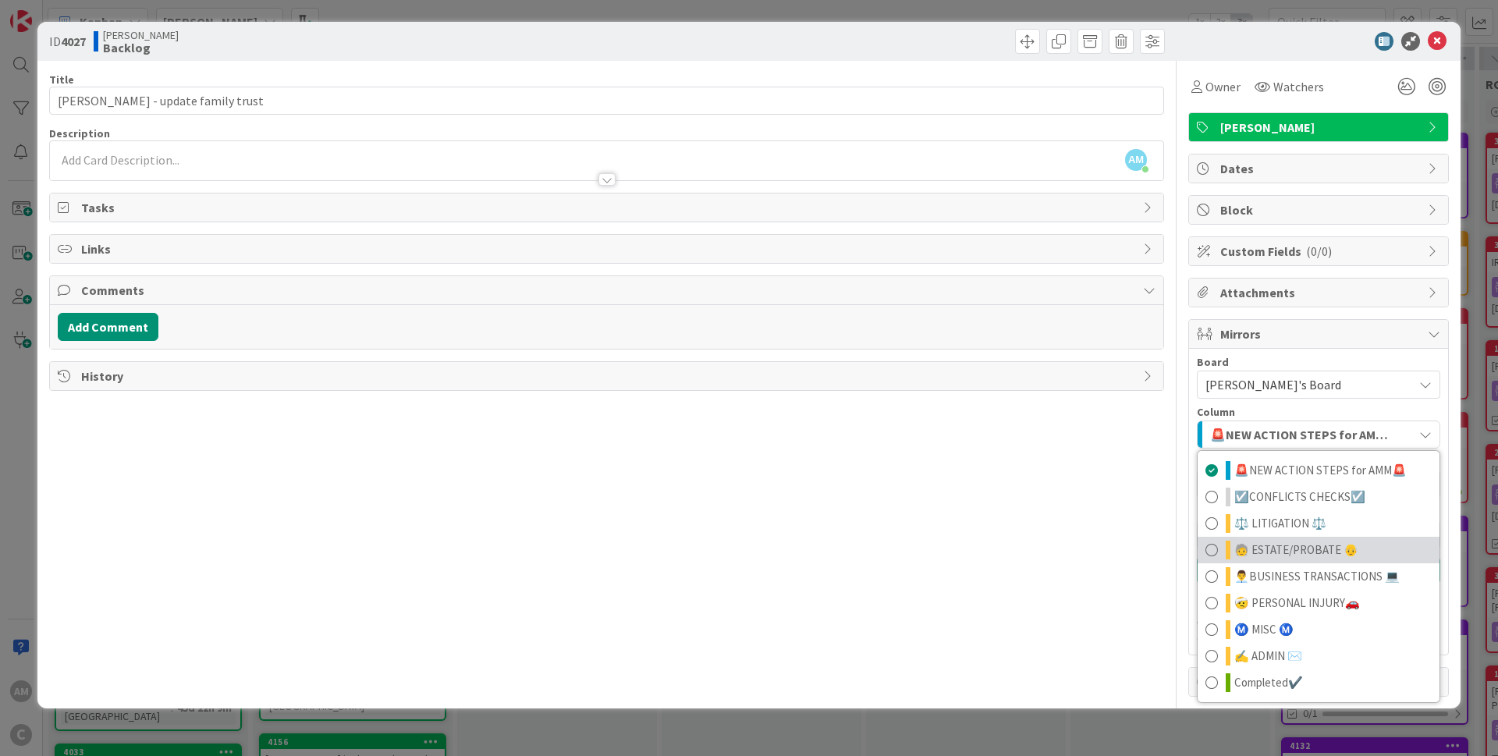
click at [1306, 540] on link "🧓 ESTATE/PROBATE 👴" at bounding box center [1319, 550] width 242 height 27
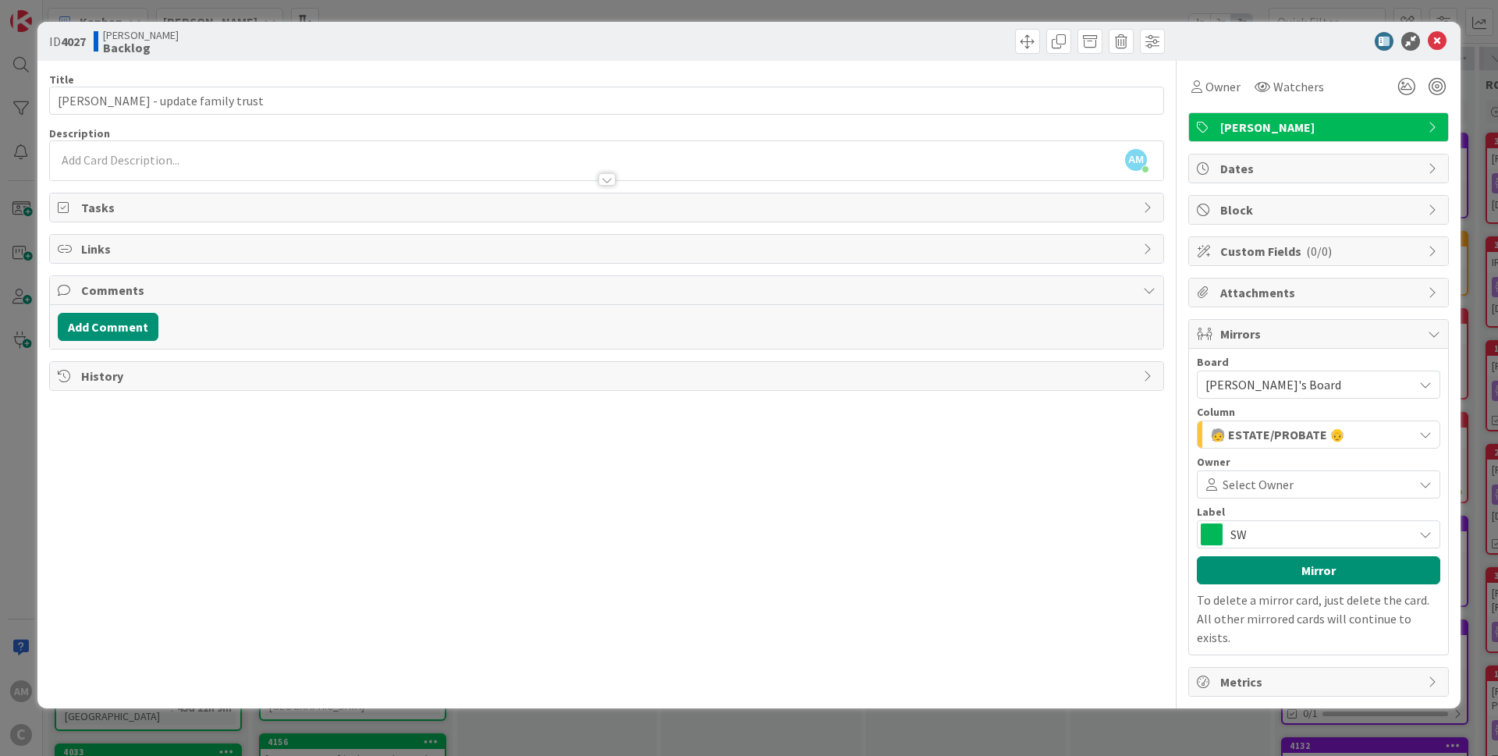
click at [1315, 534] on span "SW" at bounding box center [1317, 534] width 175 height 22
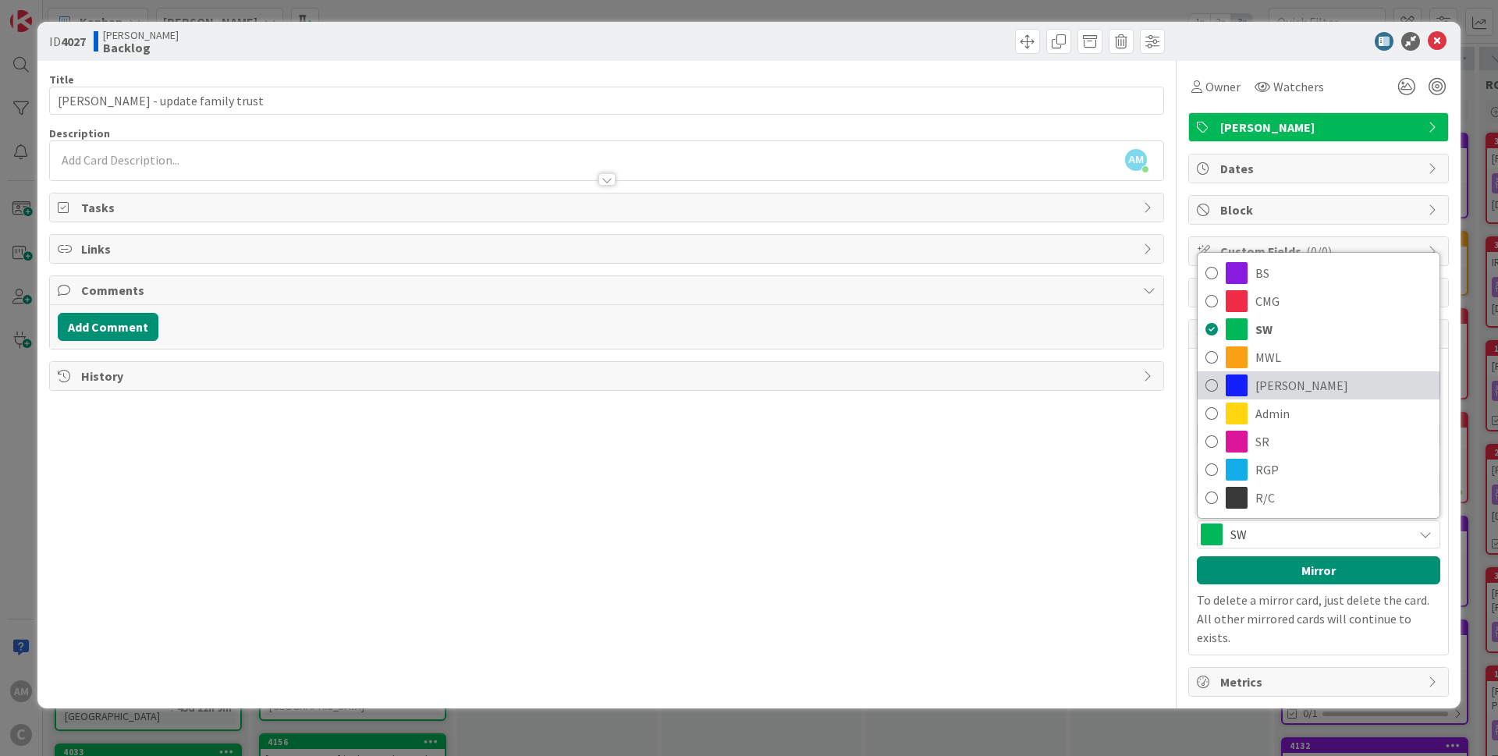
click at [1296, 381] on span "[PERSON_NAME]" at bounding box center [1343, 385] width 176 height 23
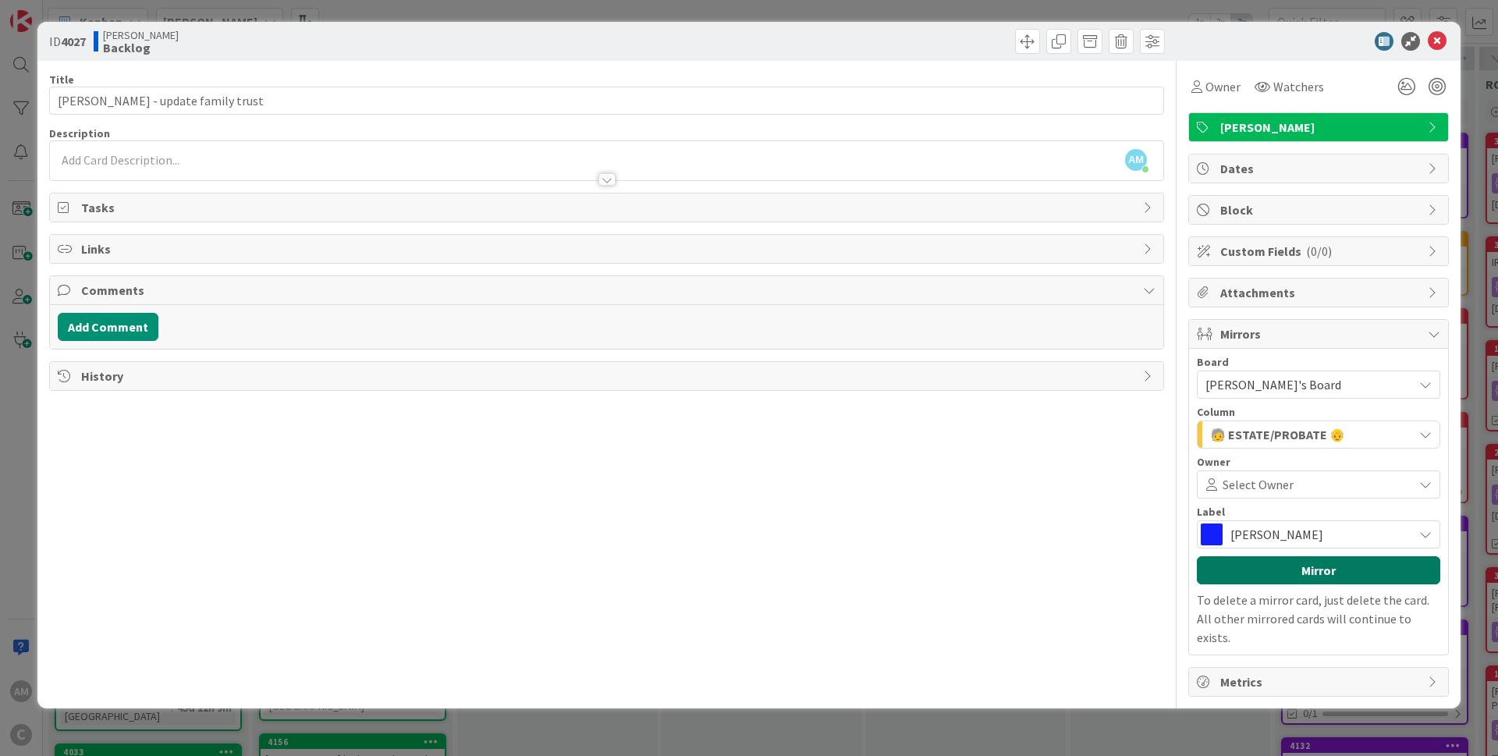
click at [1300, 571] on button "Mirror" at bounding box center [1318, 570] width 243 height 28
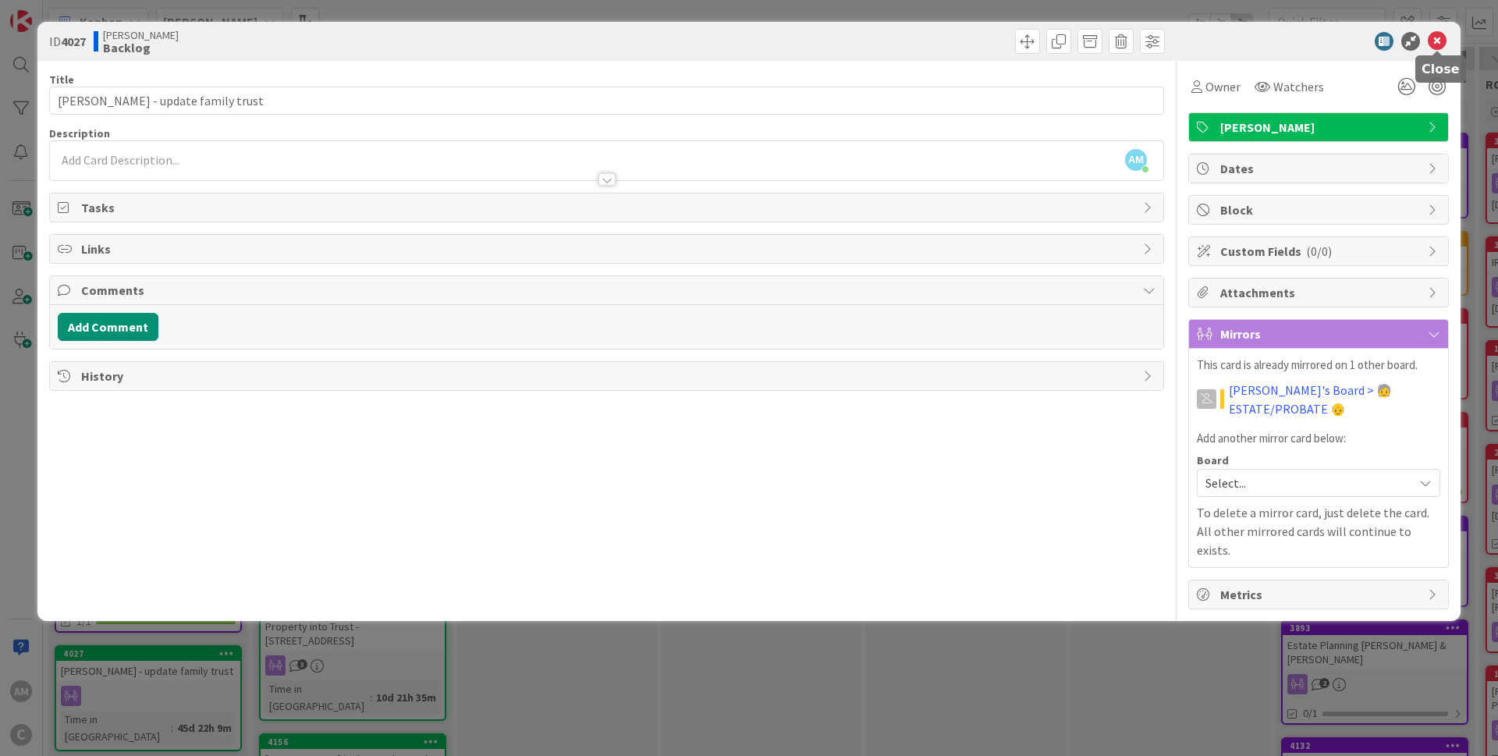
click at [1442, 40] on icon at bounding box center [1437, 41] width 19 height 19
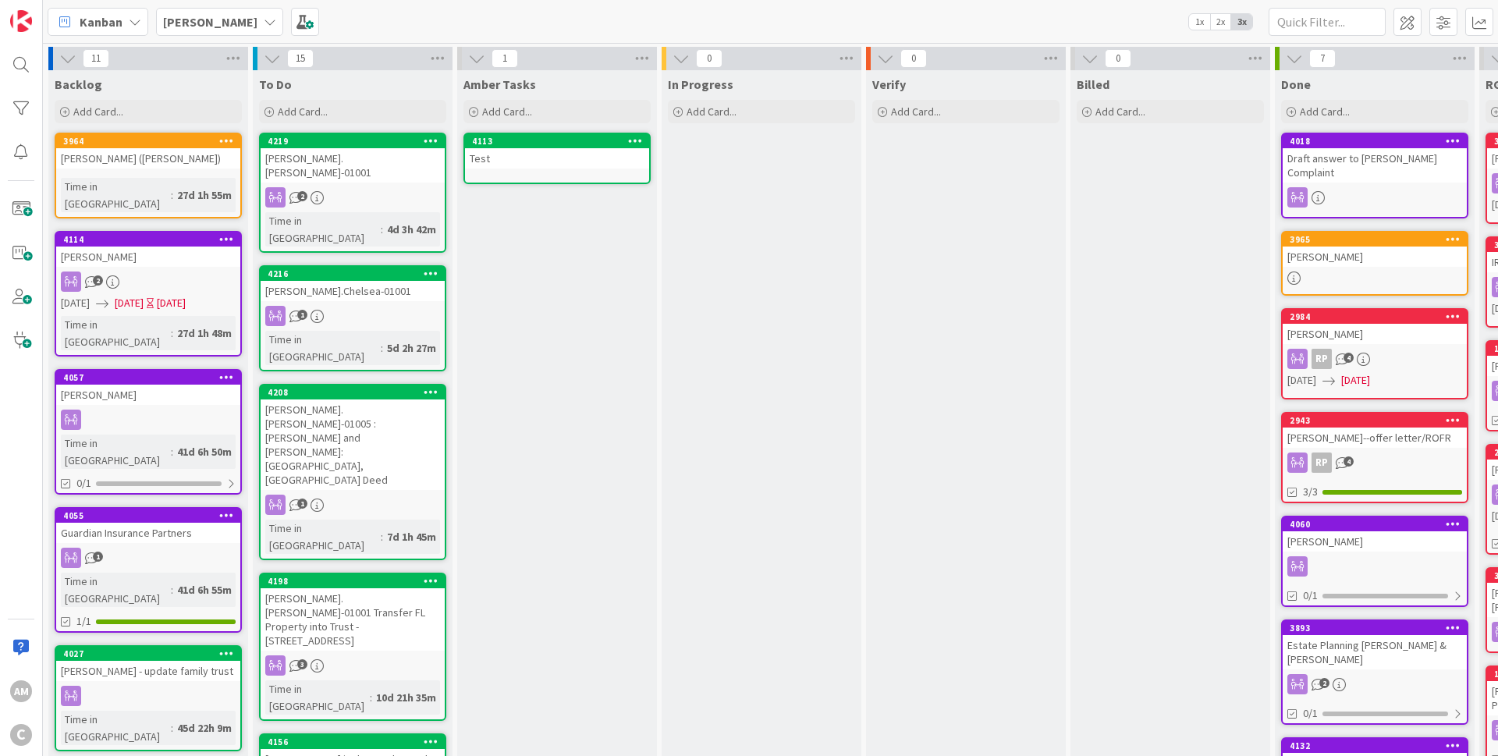
click at [215, 11] on div "[PERSON_NAME]" at bounding box center [219, 22] width 127 height 28
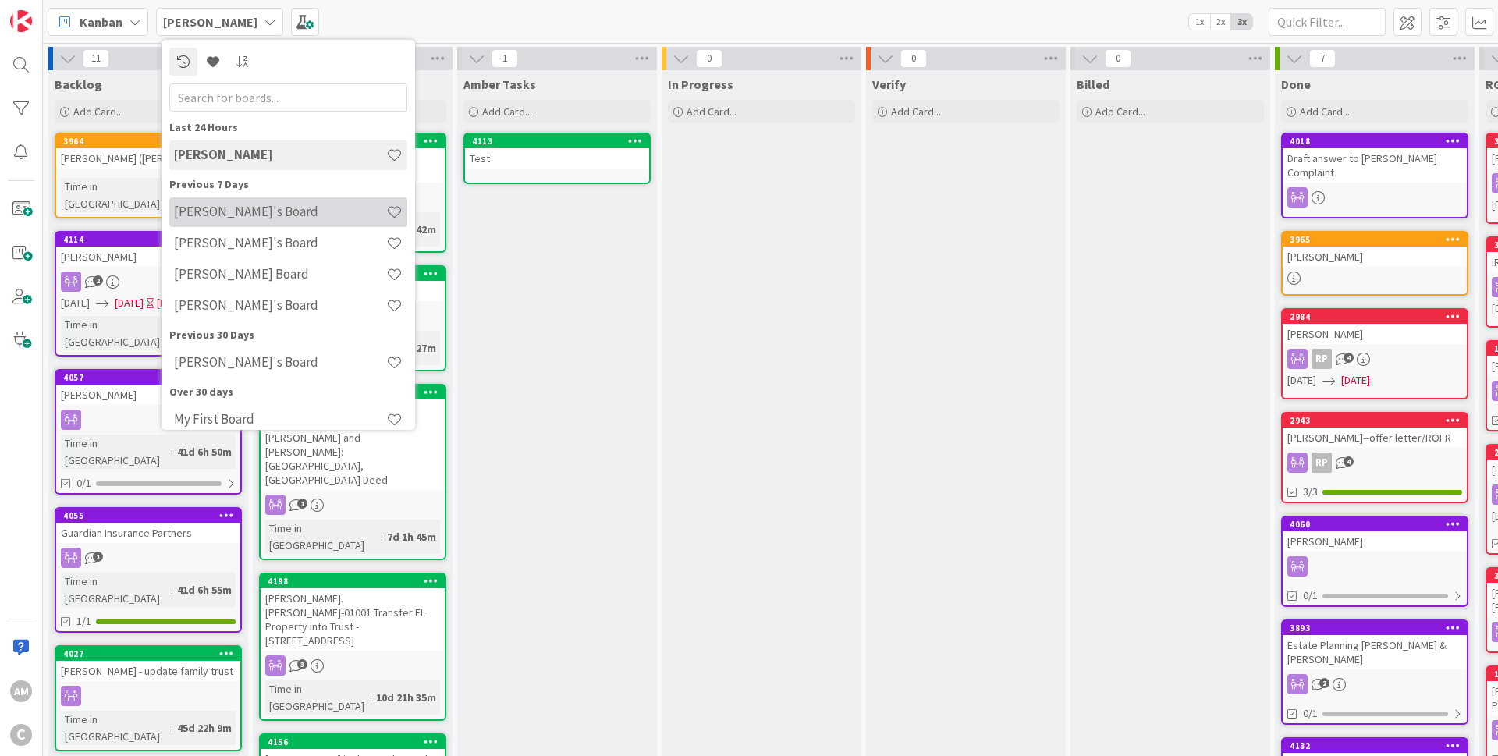
click at [222, 208] on h4 "[PERSON_NAME]'s Board" at bounding box center [280, 212] width 212 height 16
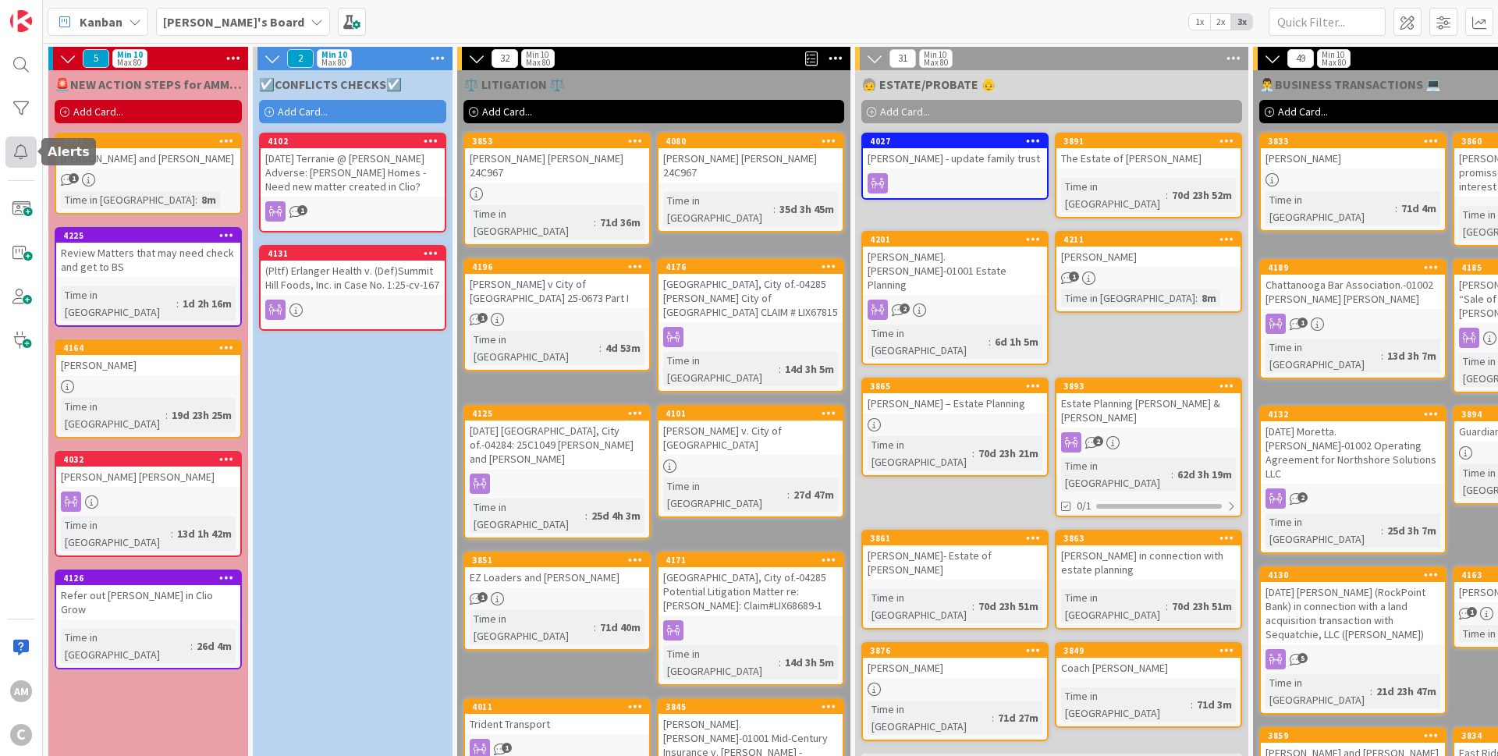
click at [23, 139] on div at bounding box center [20, 152] width 31 height 31
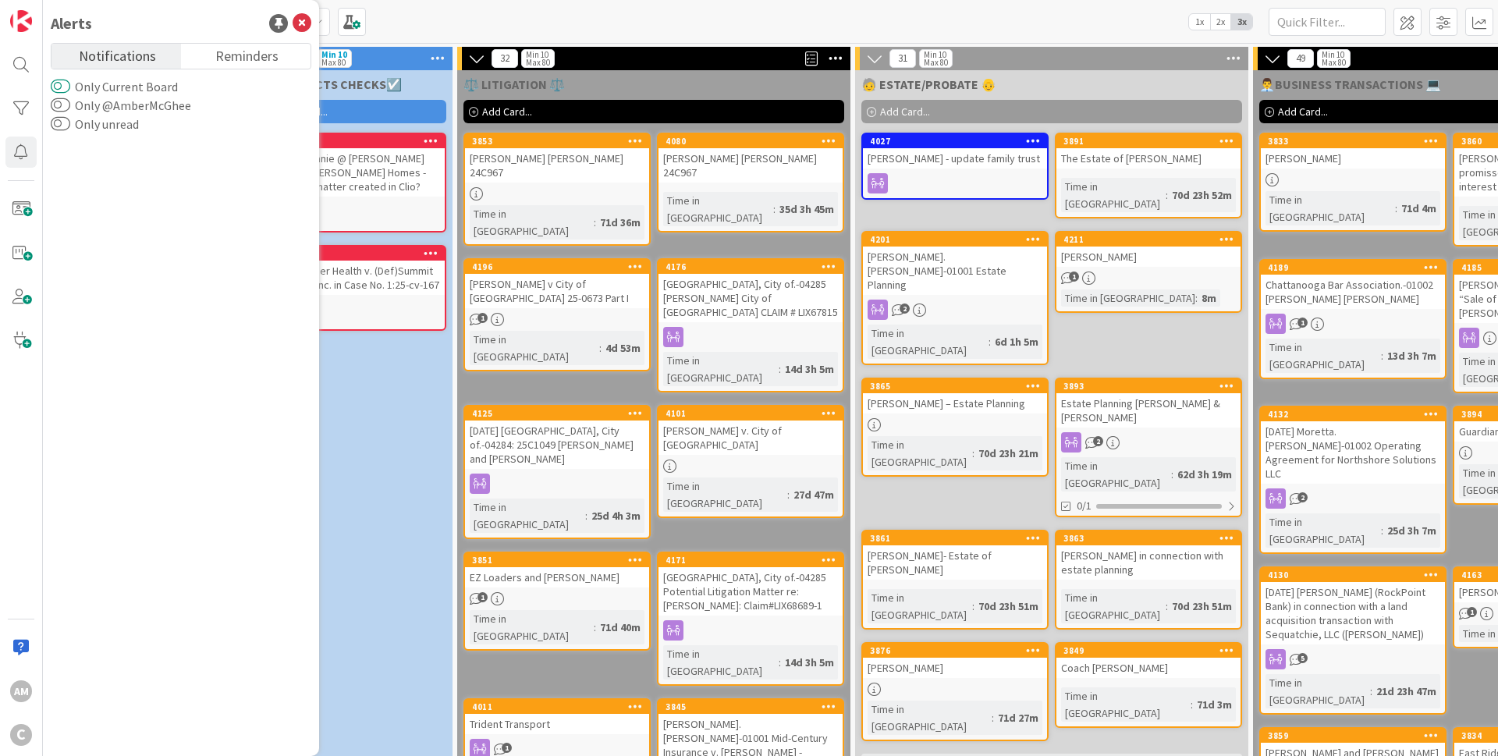
click at [60, 84] on button "Only Current Board" at bounding box center [61, 87] width 20 height 16
click at [63, 100] on button "Only @AmberMcGhee" at bounding box center [61, 106] width 20 height 16
click at [57, 126] on button "Only unread" at bounding box center [61, 124] width 20 height 16
click at [462, 24] on div "Kanban [PERSON_NAME]'s Board 1x 2x 3x" at bounding box center [770, 21] width 1455 height 43
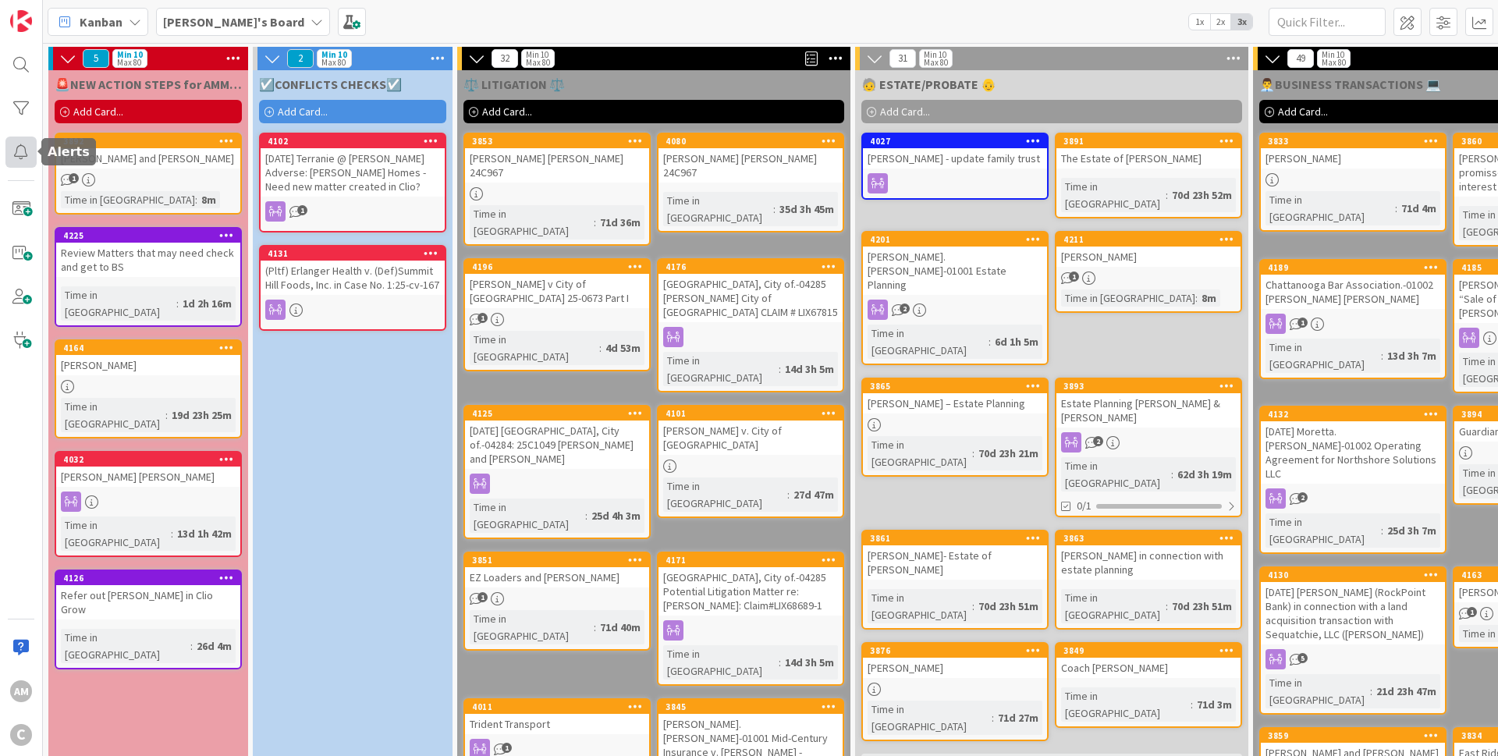
click at [20, 150] on div at bounding box center [20, 152] width 31 height 31
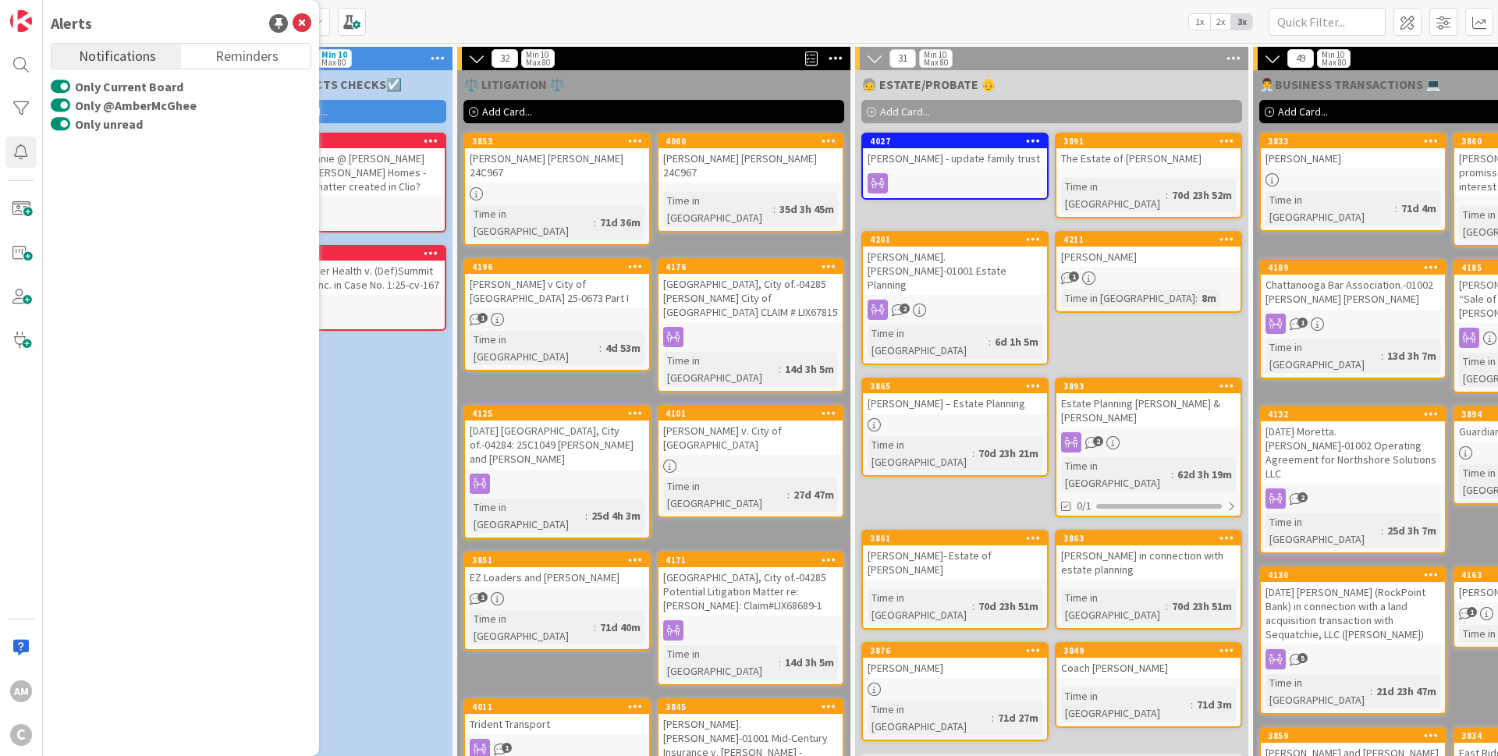
click at [66, 88] on button "Only Current Board" at bounding box center [61, 87] width 20 height 16
click at [60, 107] on button "Only @AmberMcGhee" at bounding box center [61, 106] width 20 height 16
click at [69, 126] on button "Only unread" at bounding box center [61, 124] width 20 height 16
click at [299, 20] on icon at bounding box center [302, 23] width 19 height 19
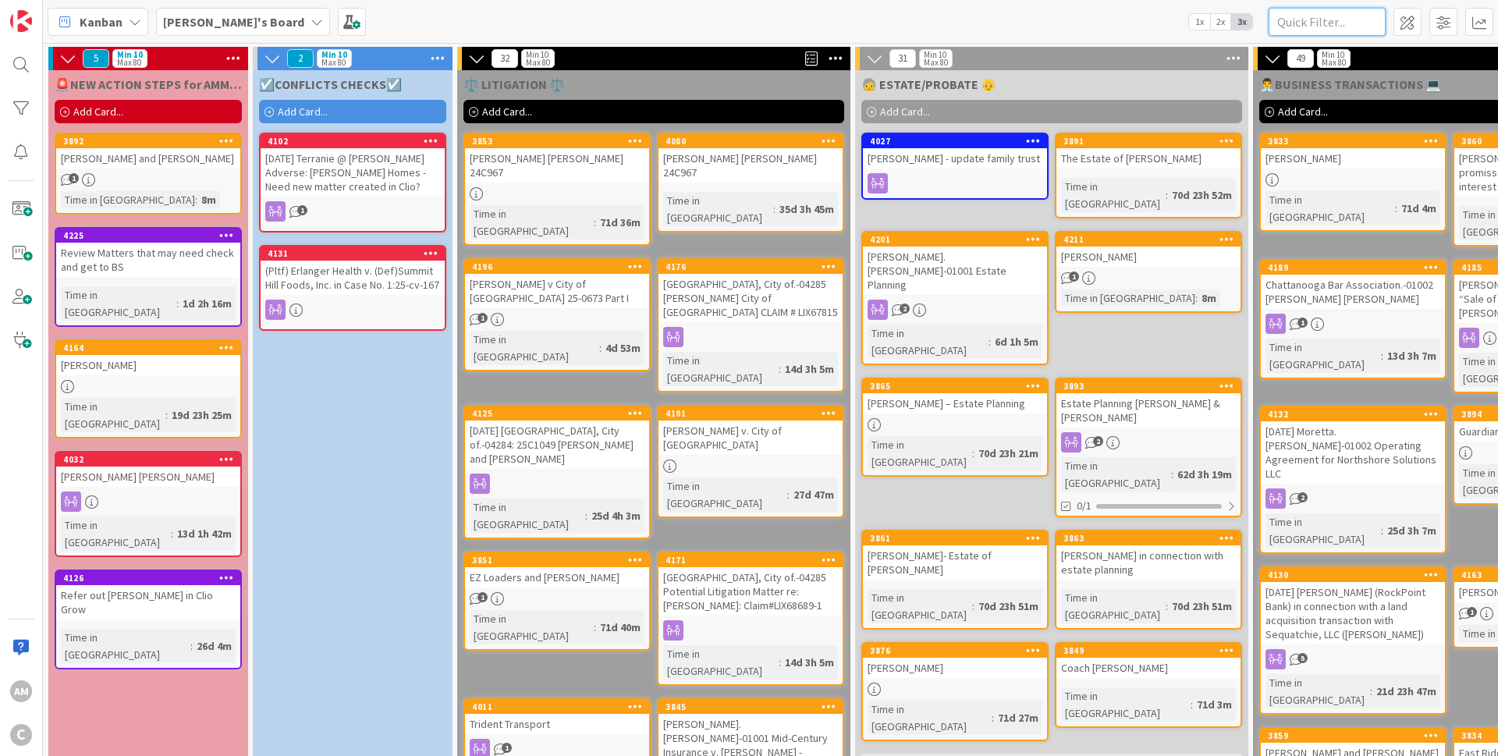
click at [1343, 26] on input "text" at bounding box center [1327, 22] width 117 height 28
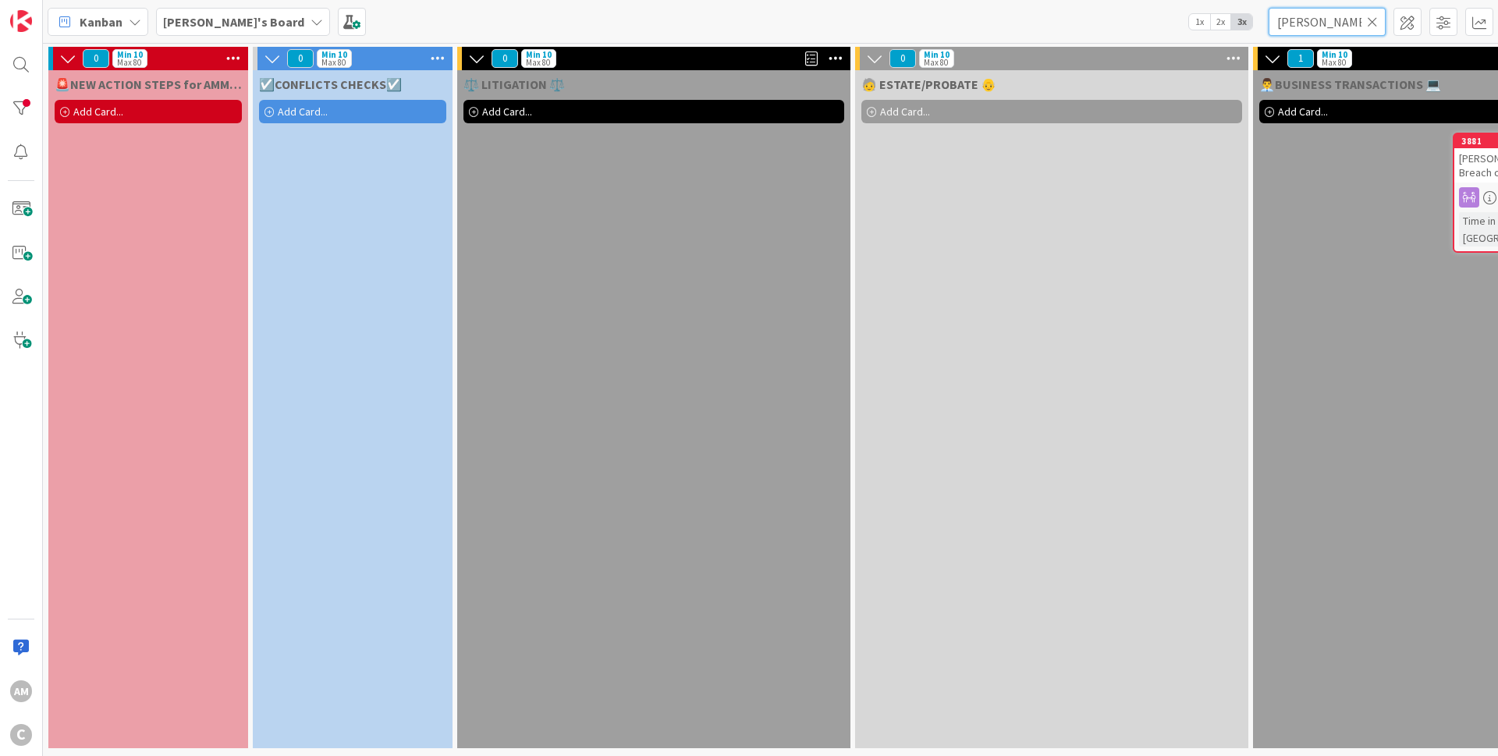
type input "[PERSON_NAME]"
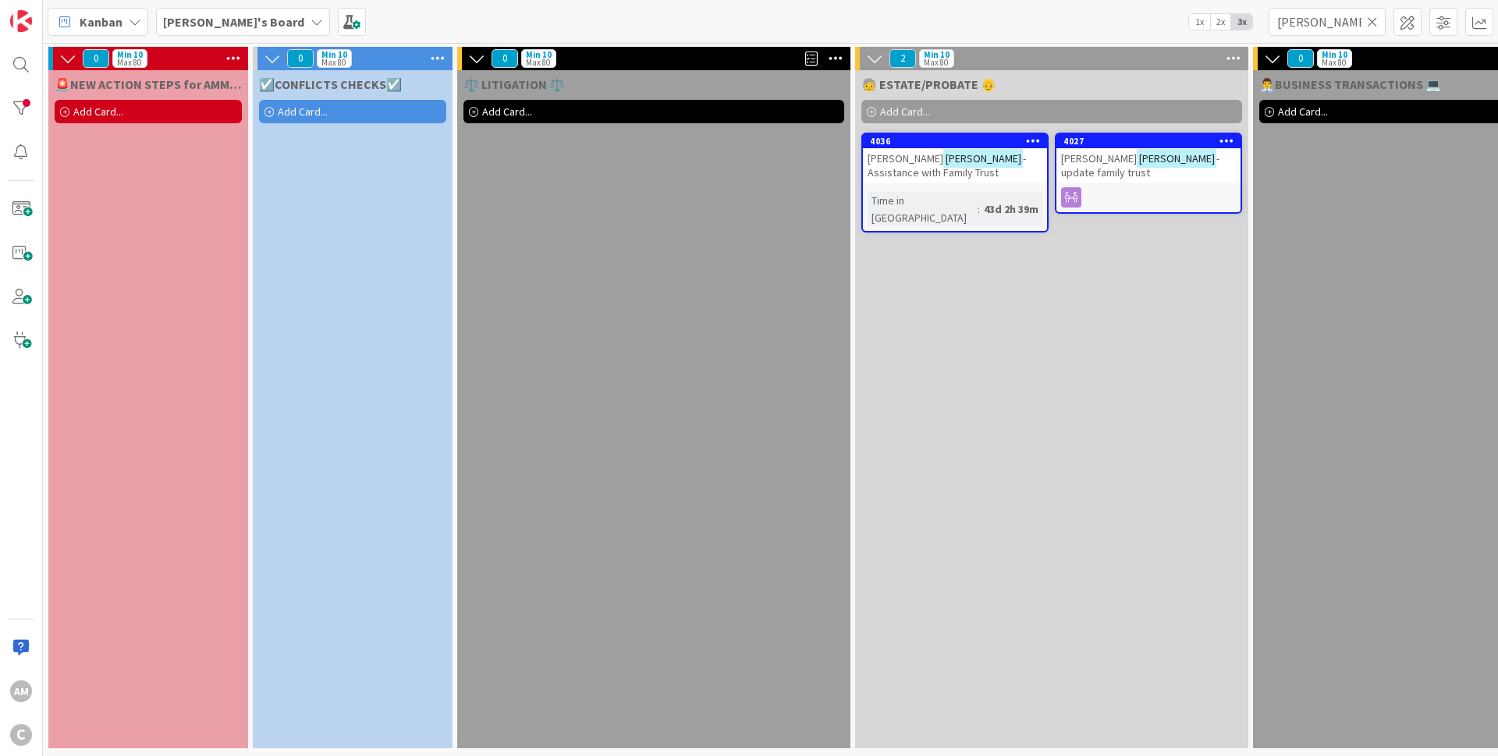
click at [960, 169] on div "[PERSON_NAME] - Assistance with Family Trust" at bounding box center [955, 165] width 184 height 34
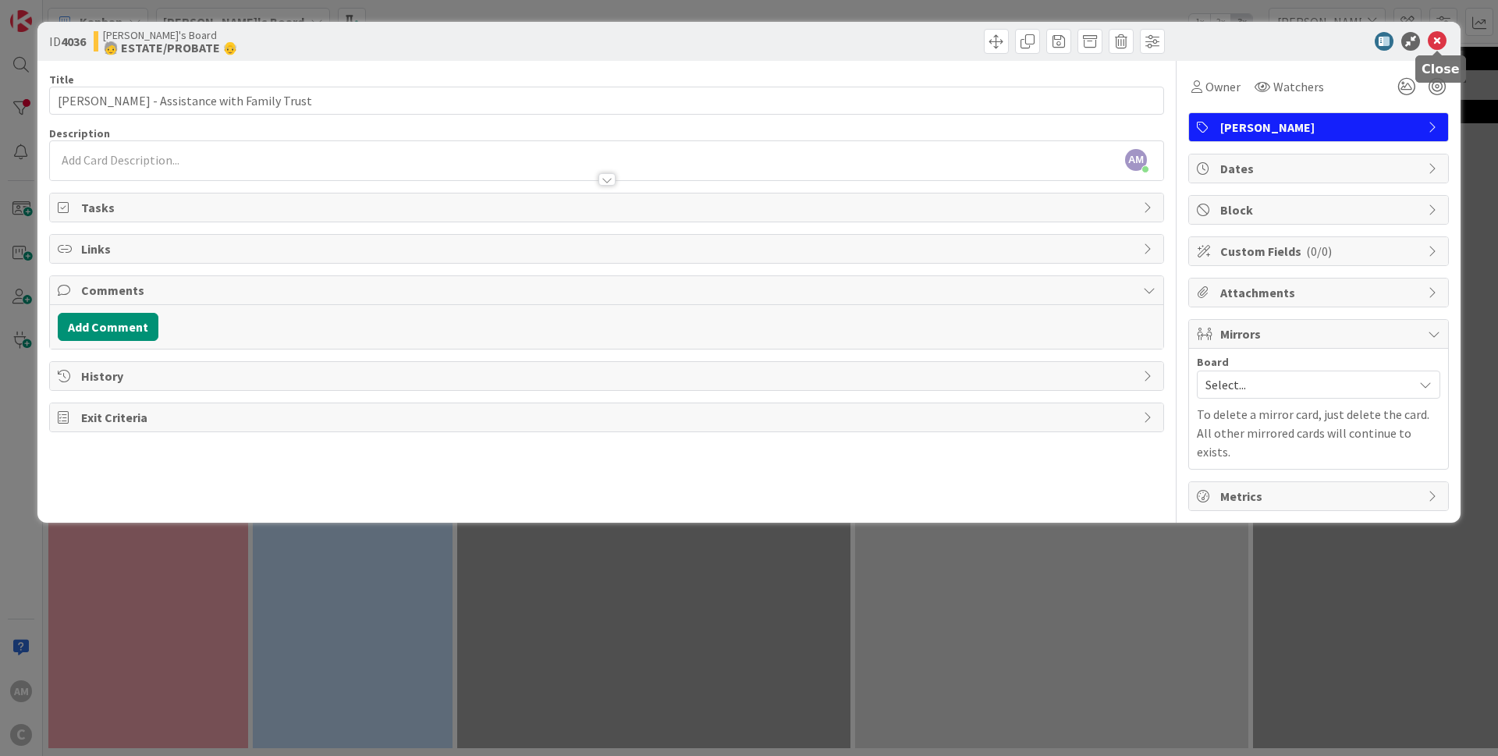
click at [1439, 37] on icon at bounding box center [1437, 41] width 19 height 19
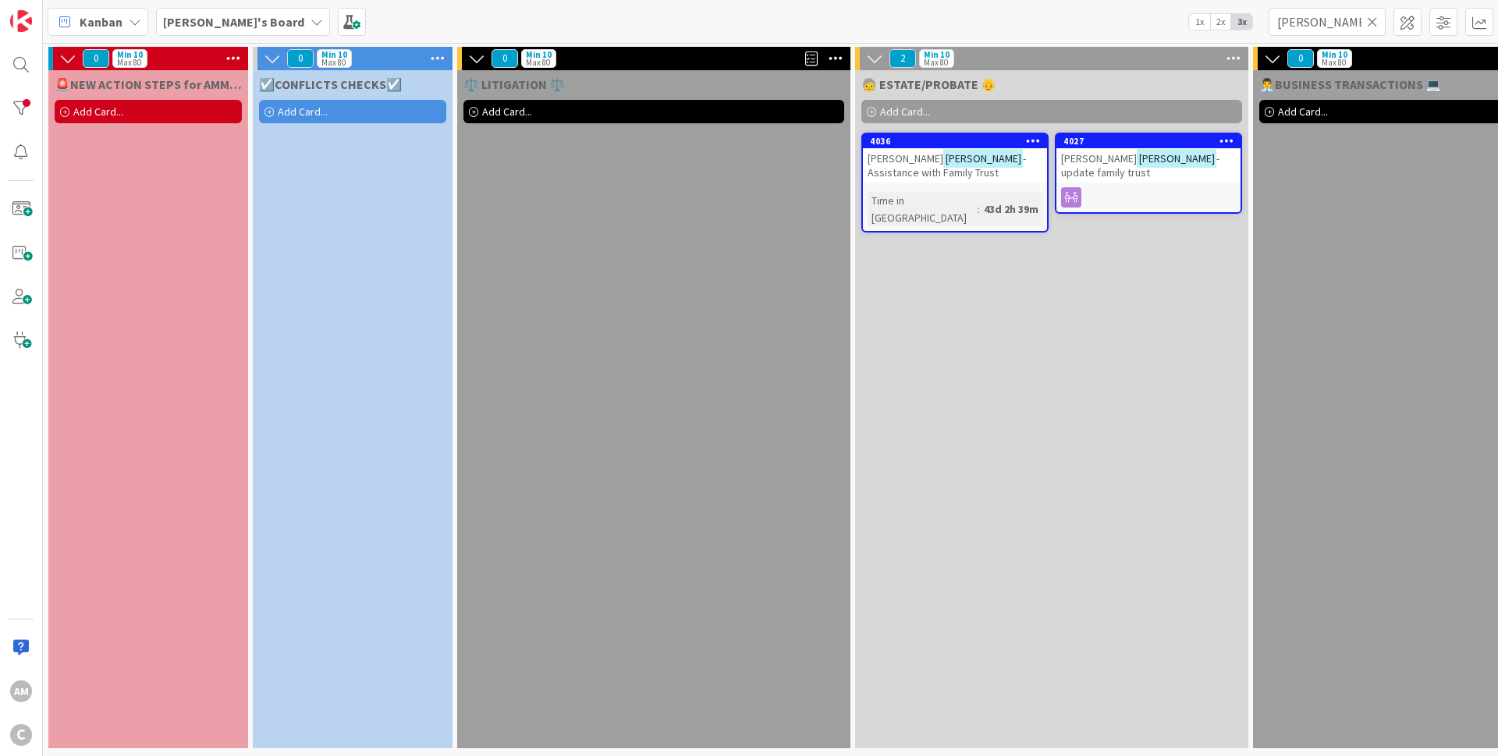
click at [1029, 135] on icon at bounding box center [1033, 140] width 15 height 11
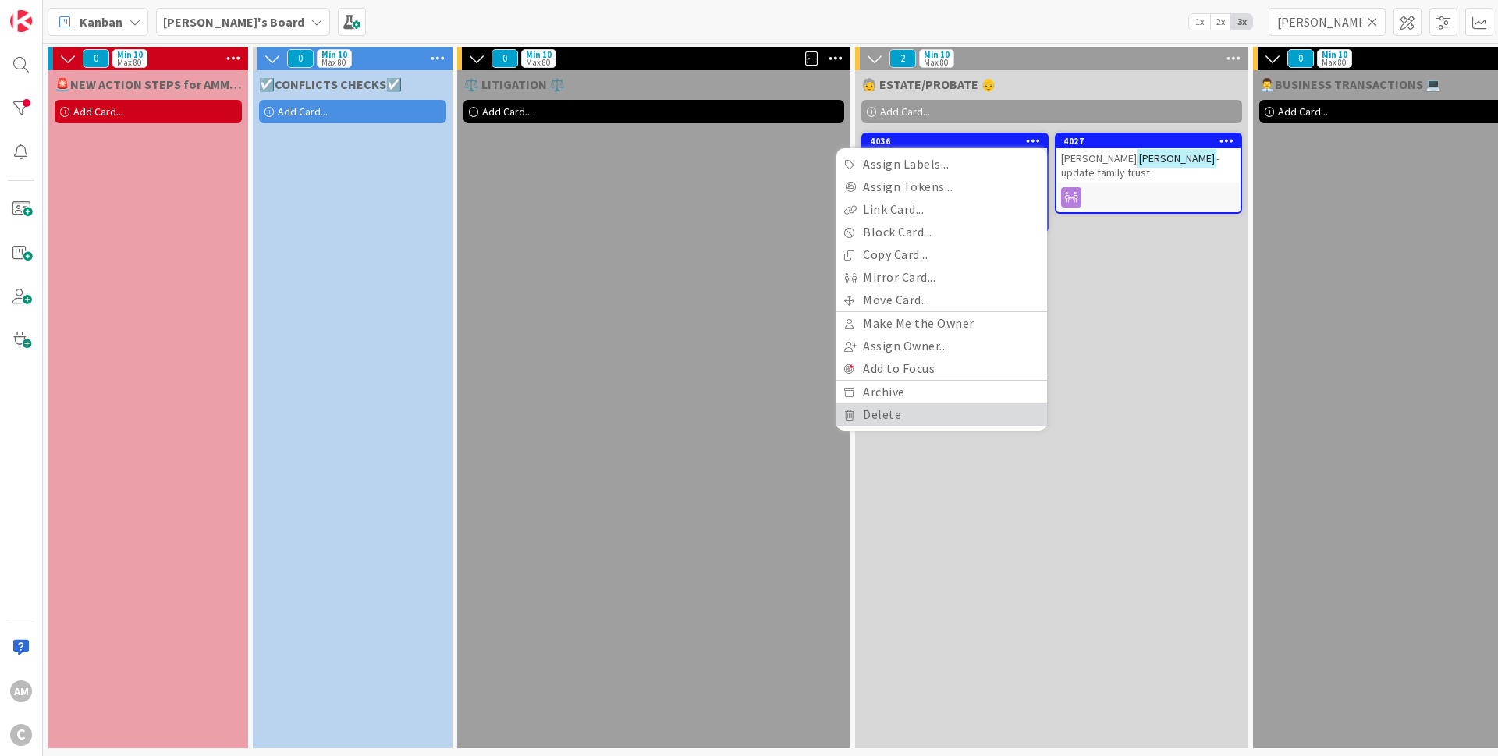
click at [891, 420] on link "Delete" at bounding box center [941, 414] width 211 height 23
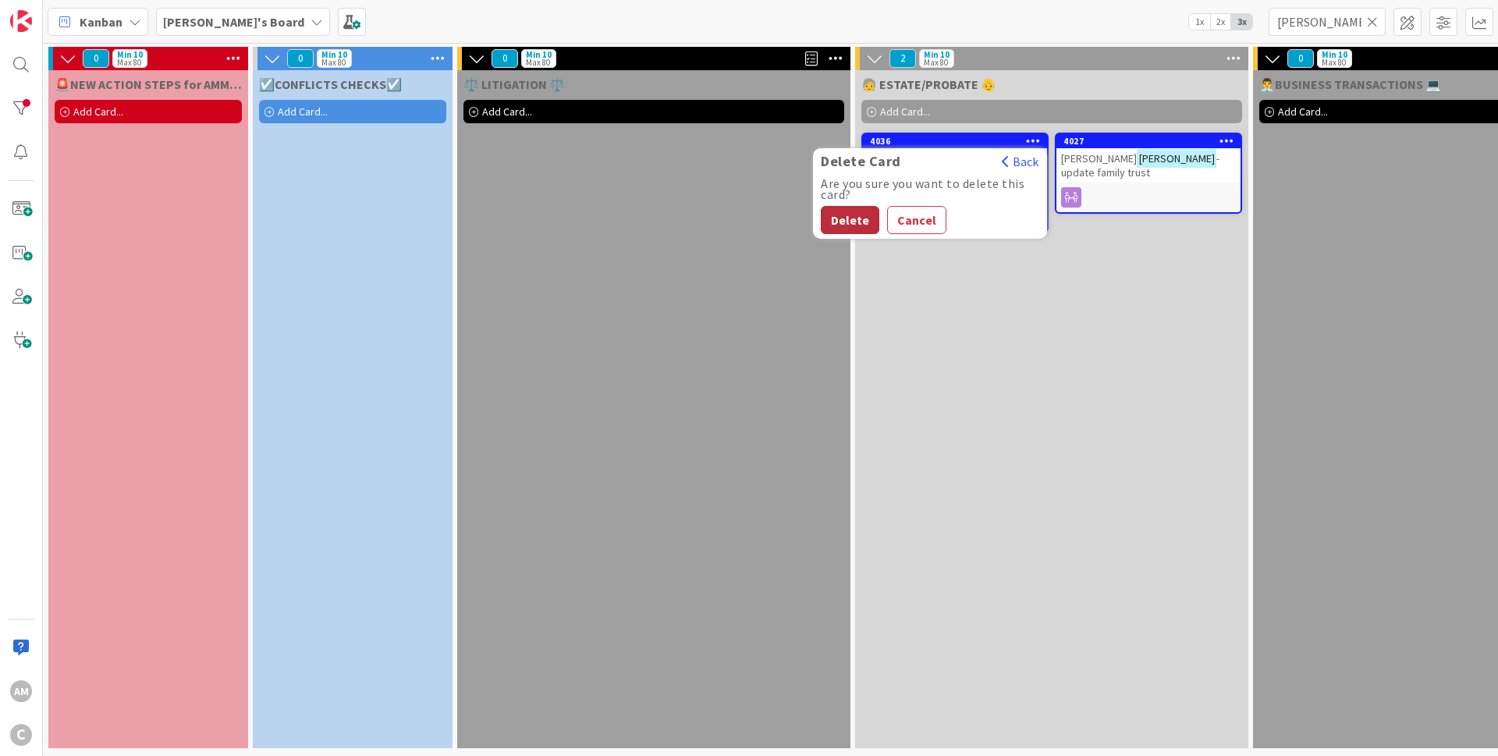
click at [858, 208] on button "Delete" at bounding box center [850, 220] width 59 height 28
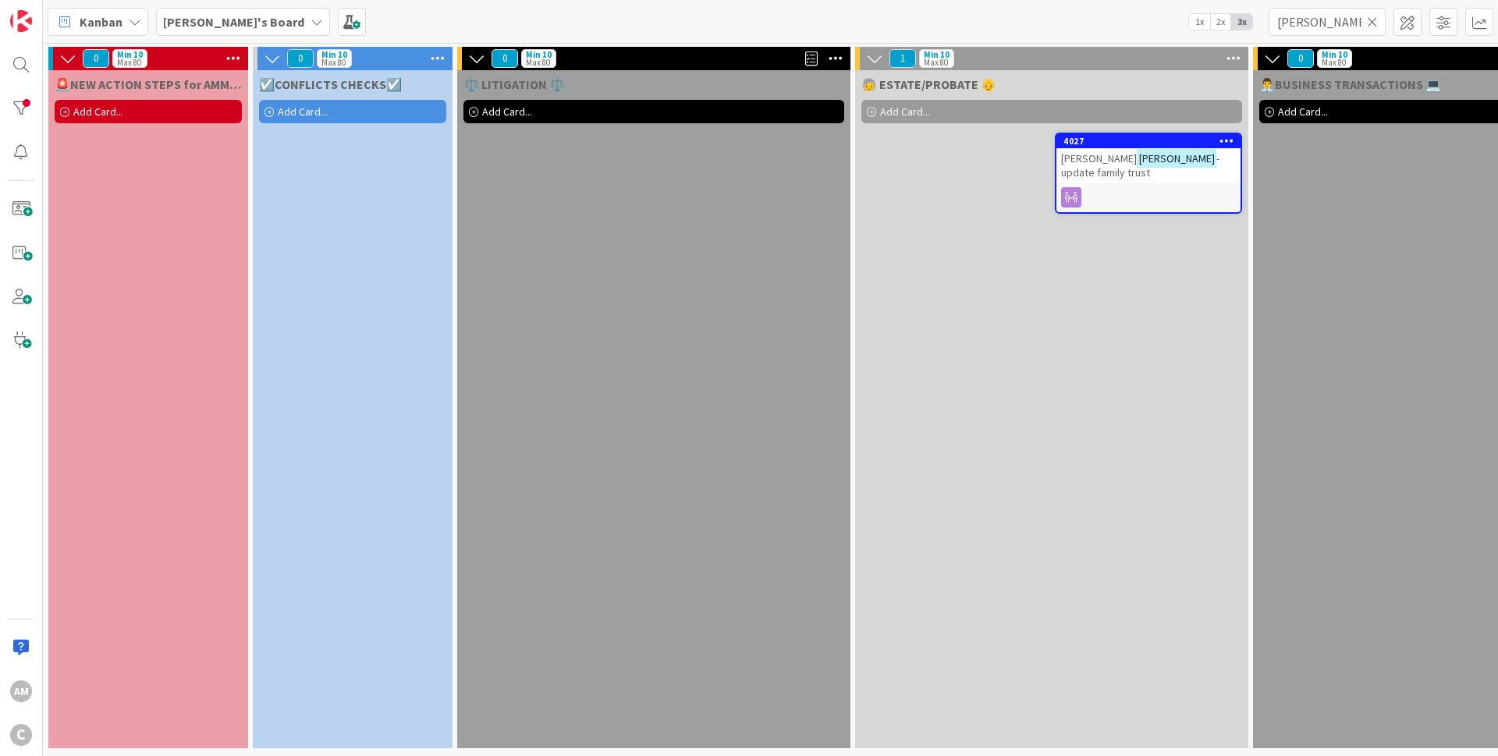
click at [1187, 187] on div at bounding box center [1148, 197] width 184 height 20
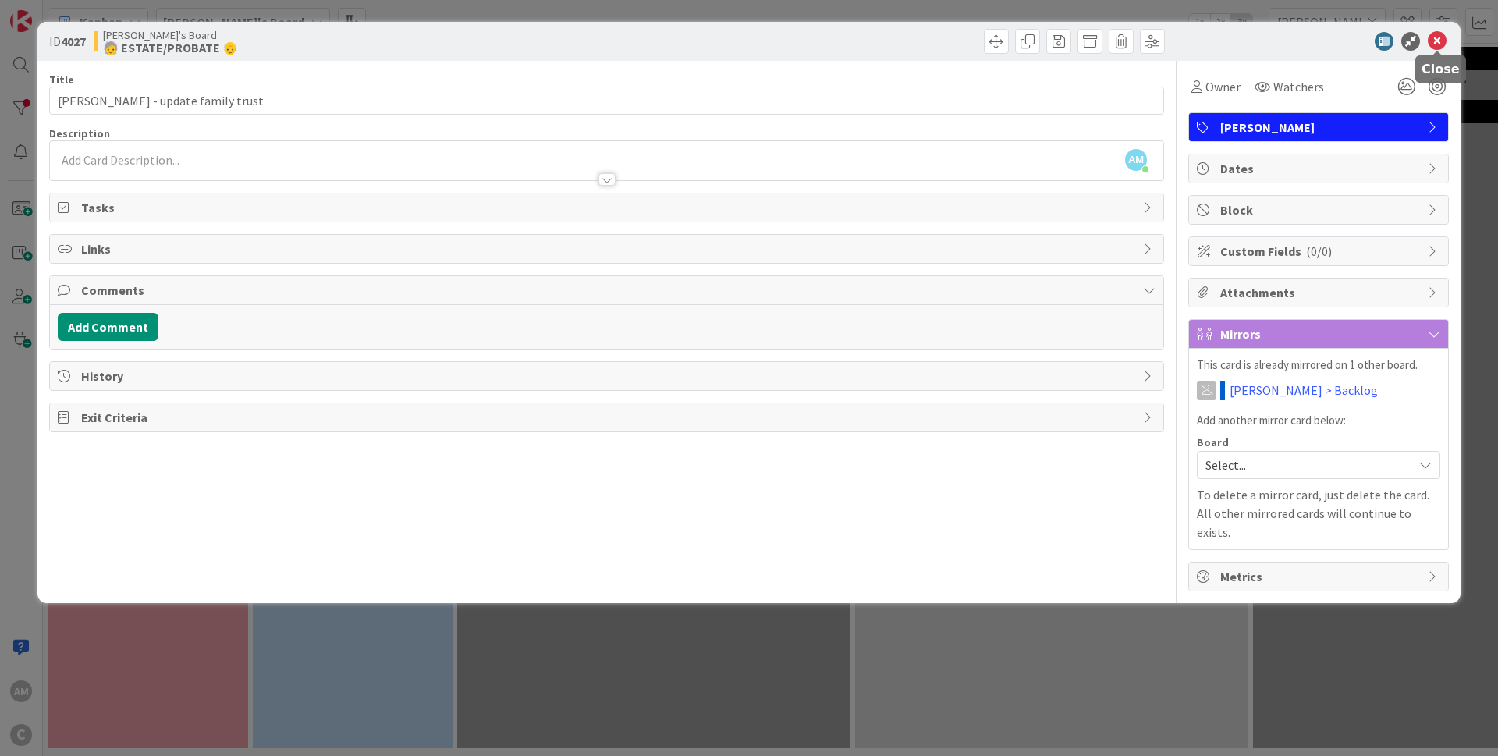
click at [1439, 41] on icon at bounding box center [1437, 41] width 19 height 19
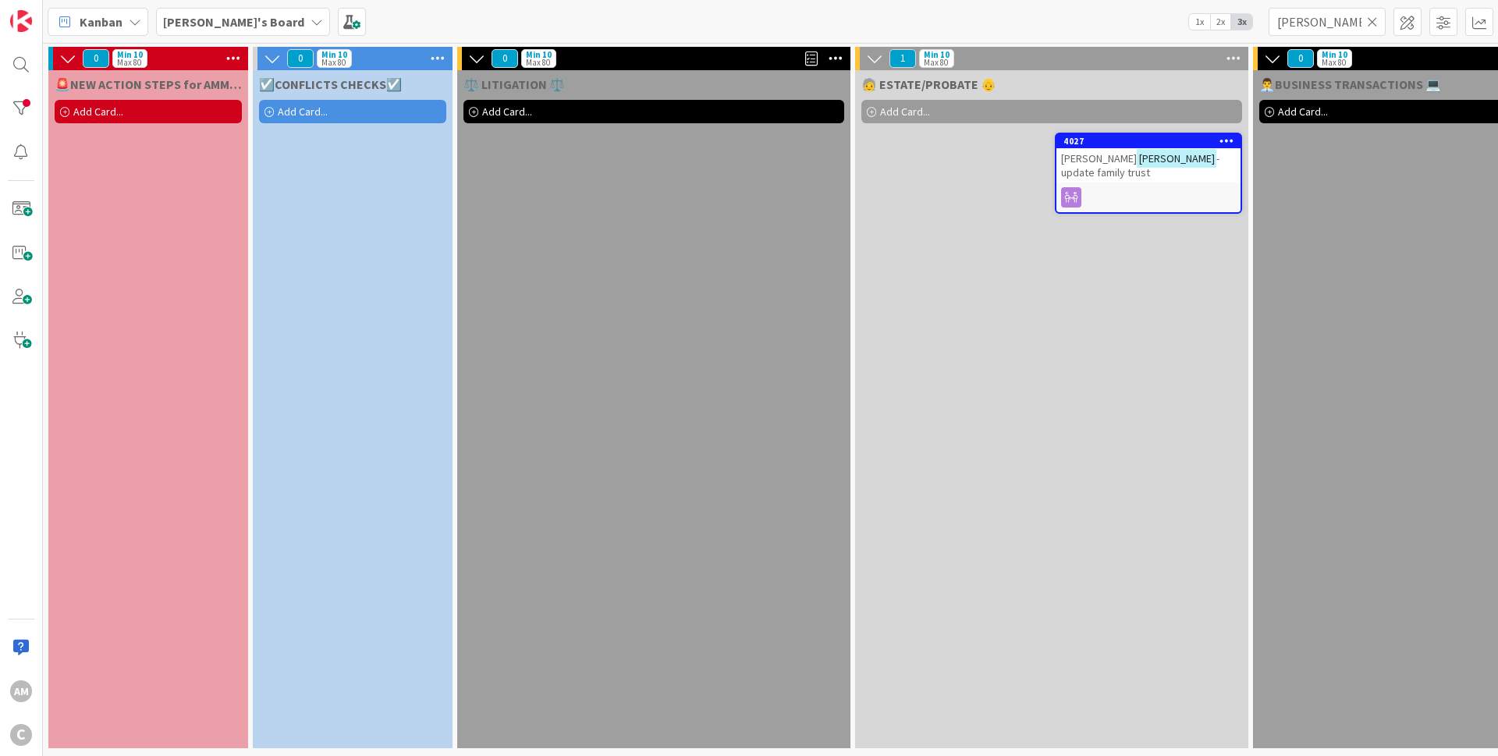
click at [1368, 22] on icon at bounding box center [1372, 22] width 11 height 14
